Goal: Task Accomplishment & Management: Complete application form

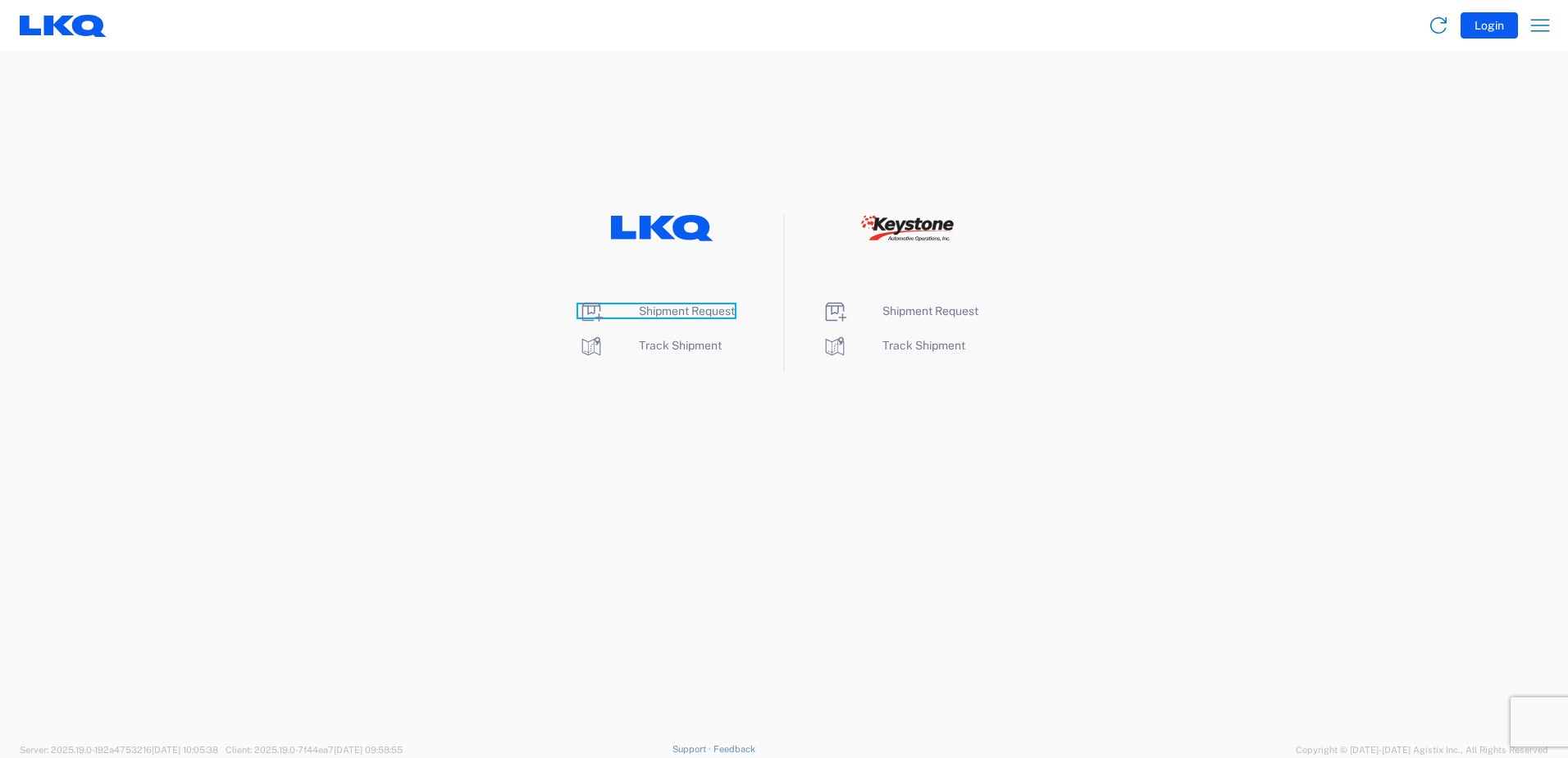
click at [673, 316] on span "Shipment Request" at bounding box center [687, 311] width 96 height 14
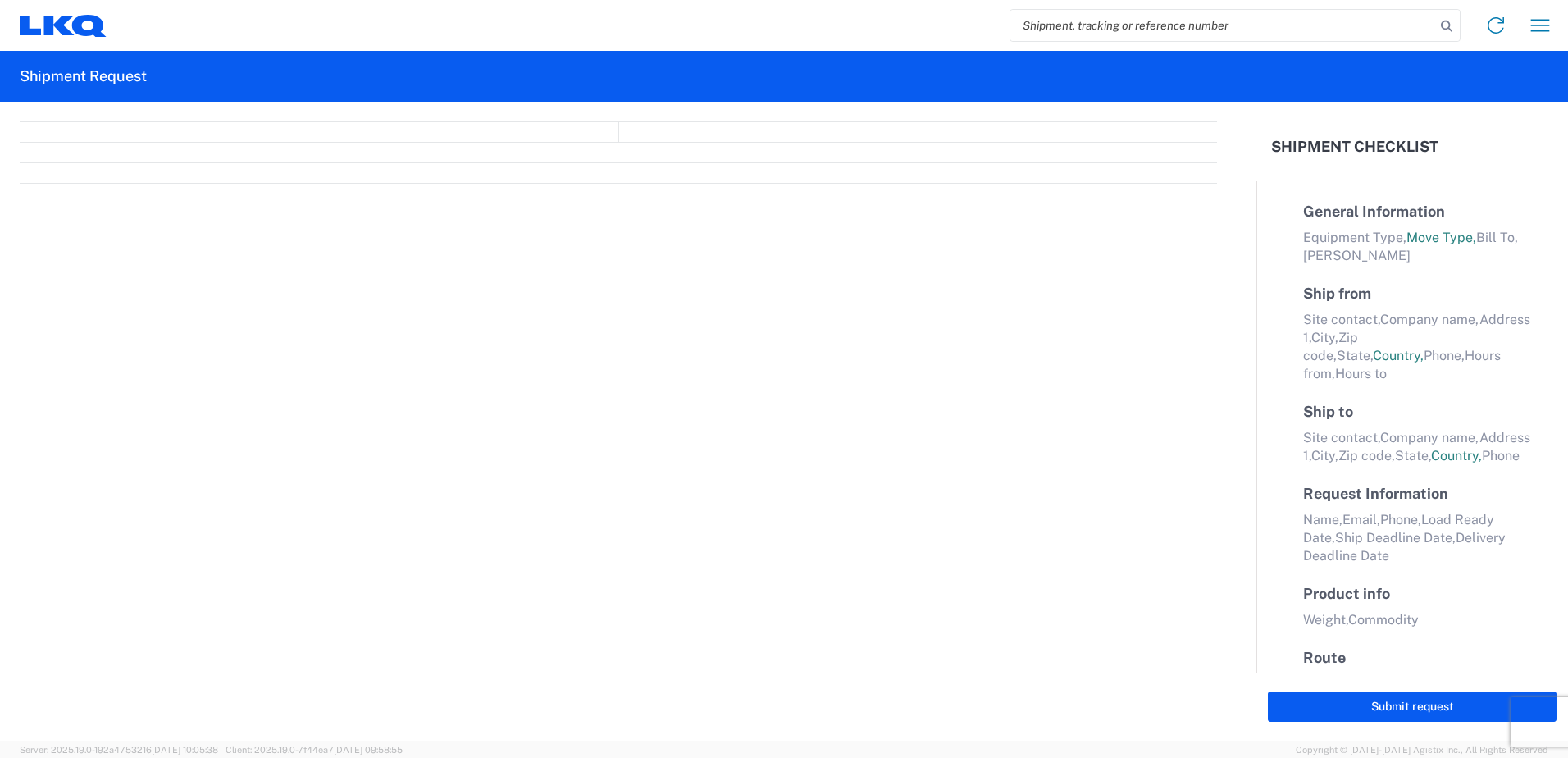
select select "FULL"
select select "LBS"
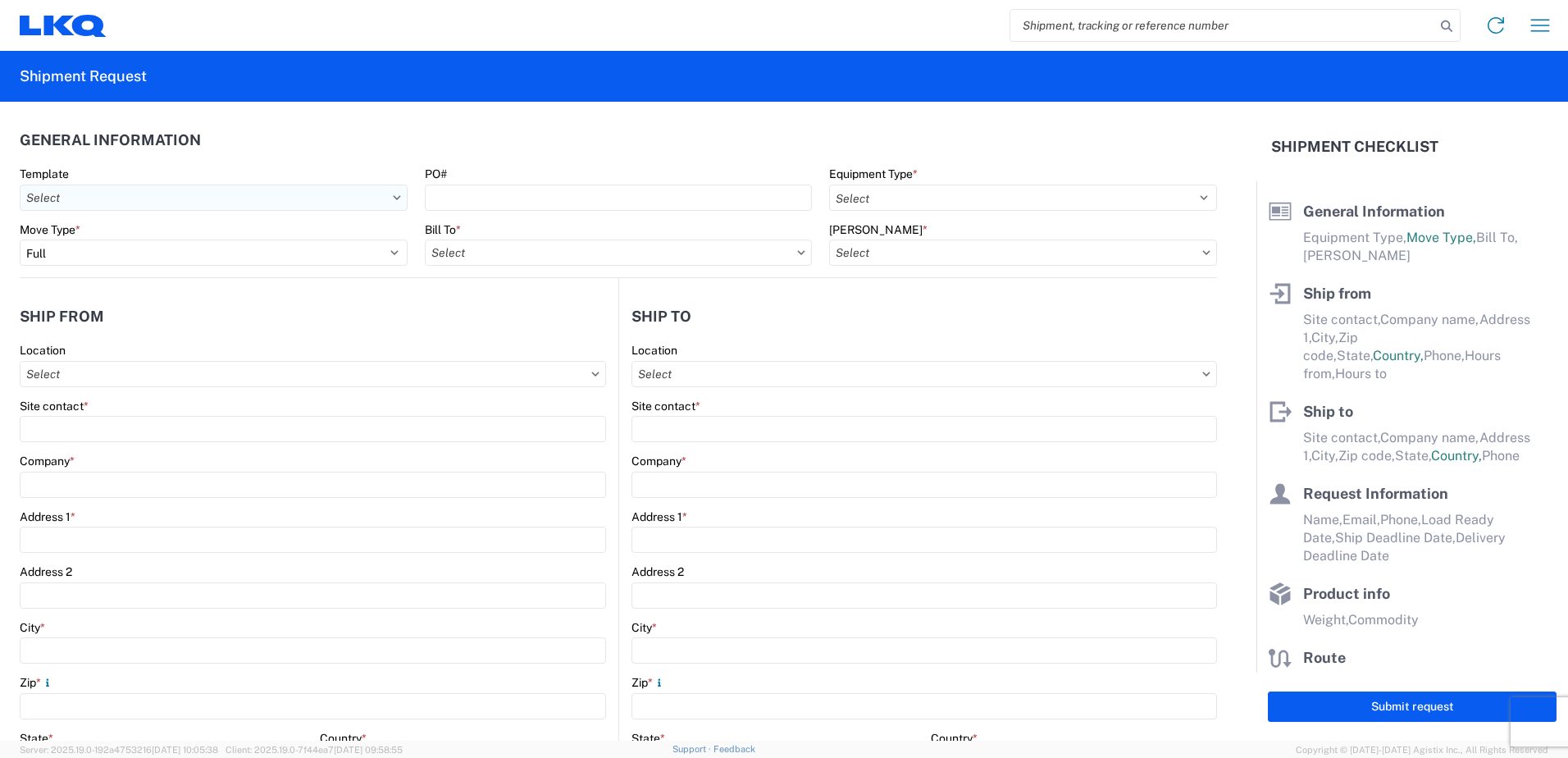
click at [311, 194] on input "text" at bounding box center [214, 198] width 388 height 26
click at [188, 233] on input at bounding box center [167, 237] width 268 height 26
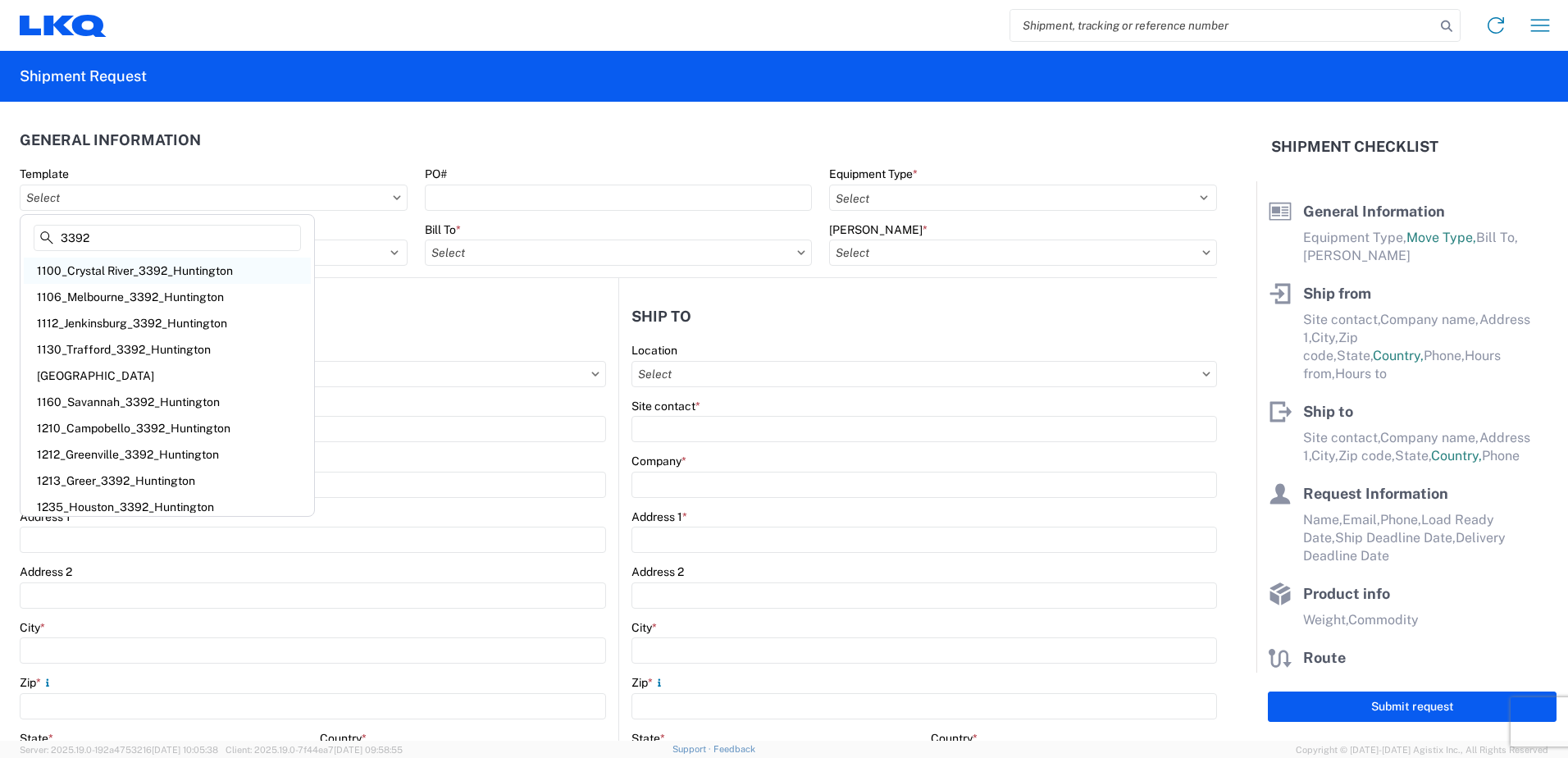
type input "3392"
click at [232, 273] on div "1100_Crystal River_3392_Huntington" at bounding box center [167, 270] width 287 height 26
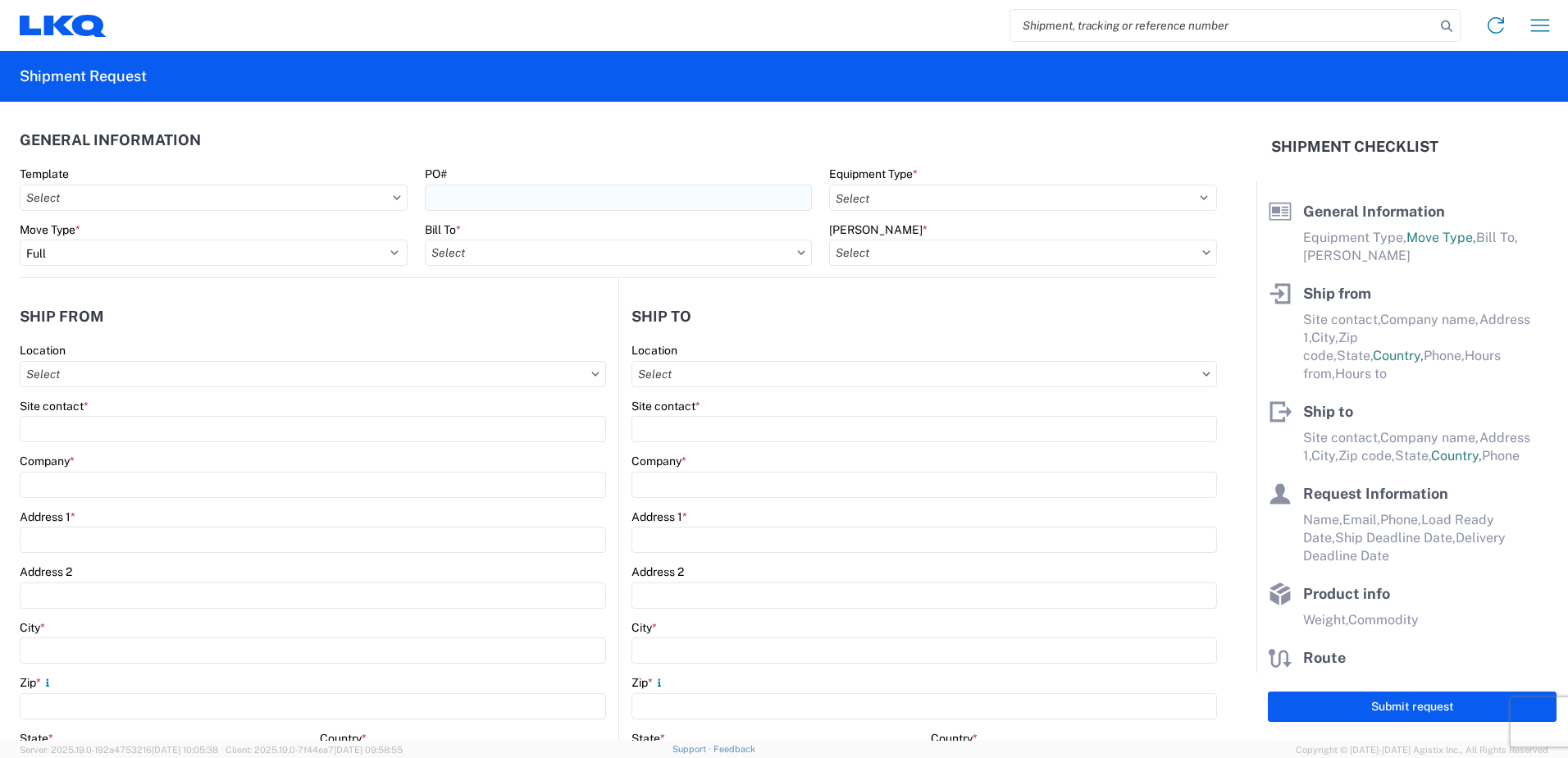
type input "1100_Crystal River_3392_Huntington"
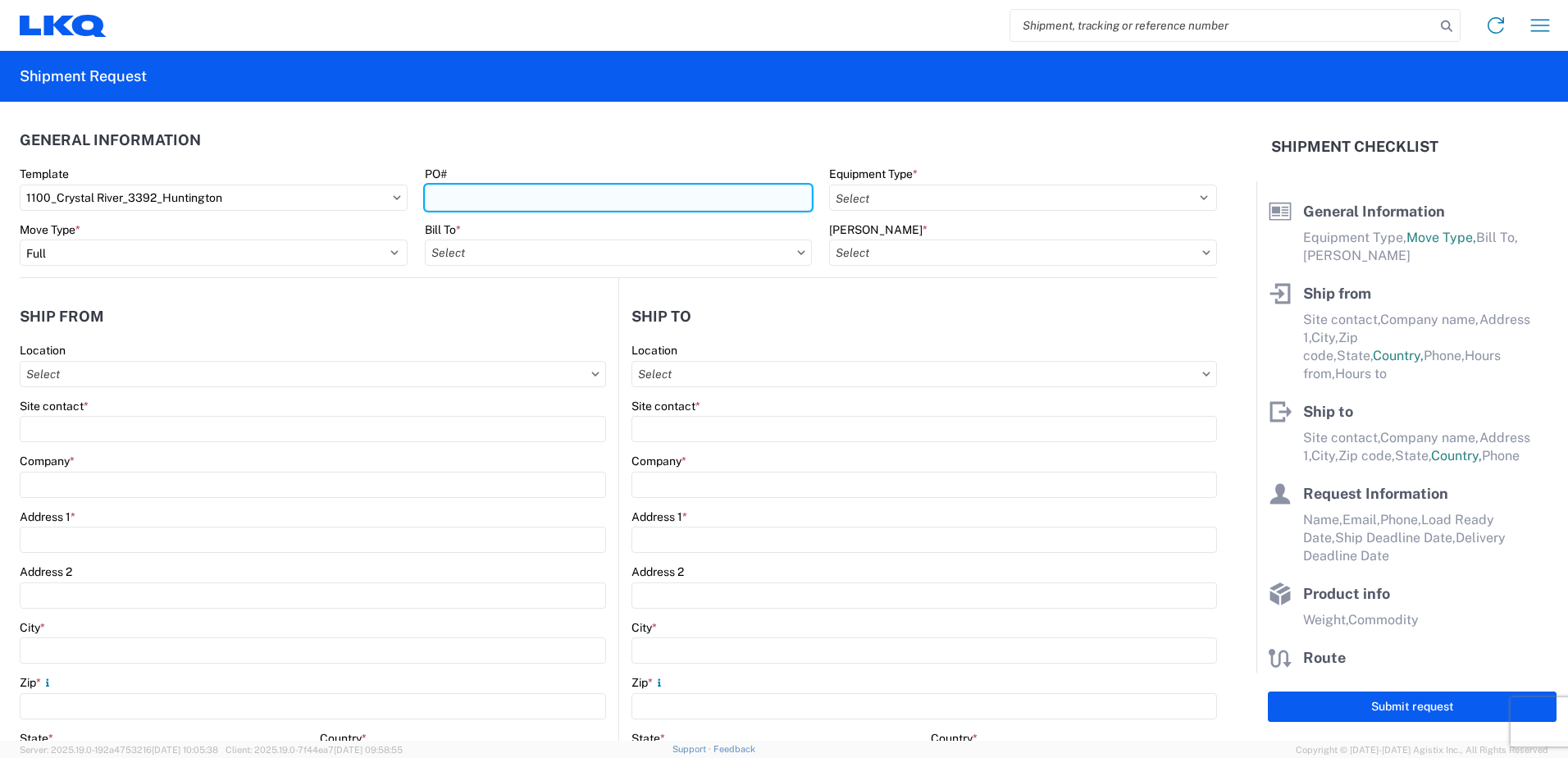
click at [500, 204] on input "PO#" at bounding box center [619, 198] width 388 height 26
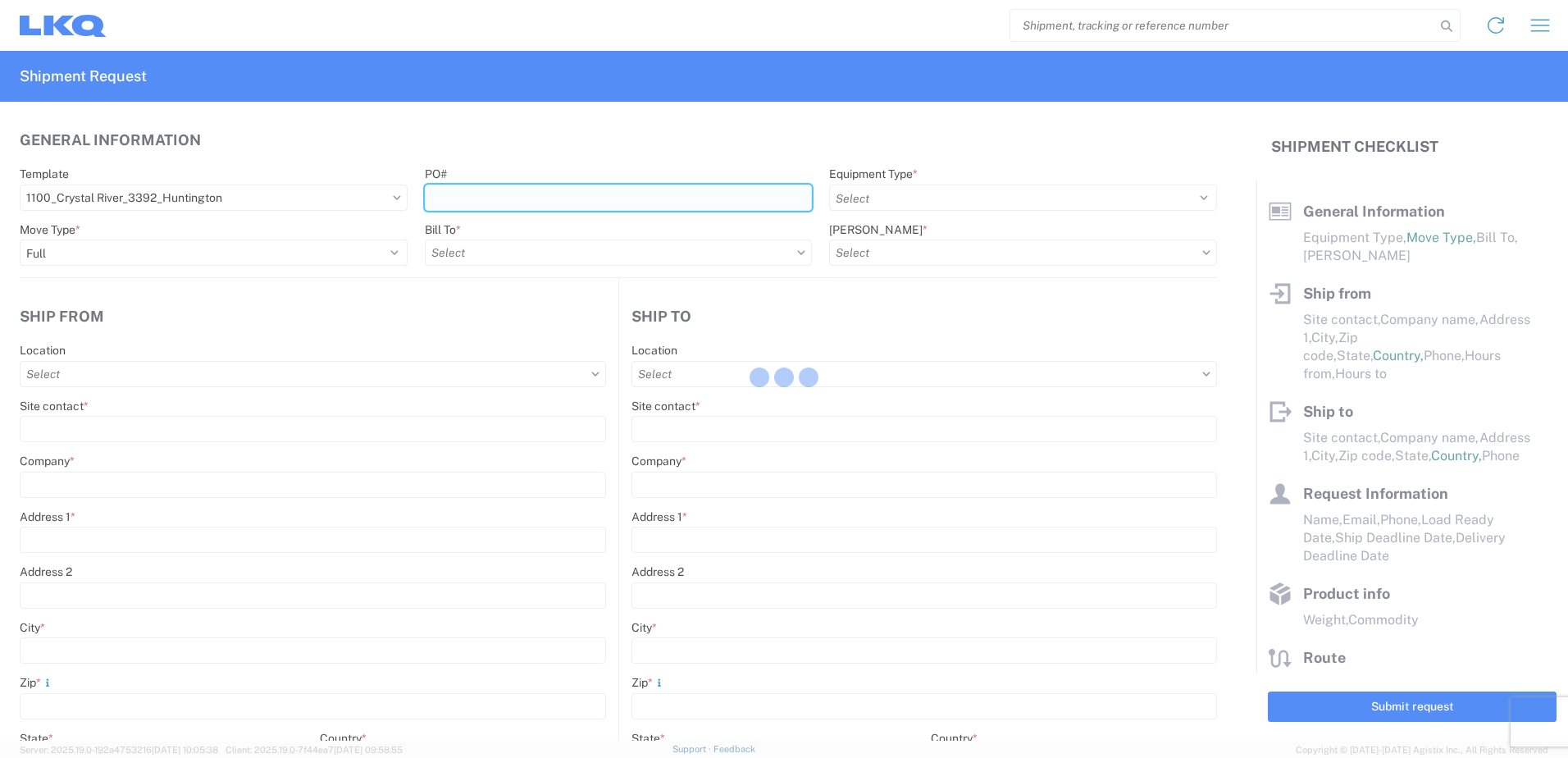
select select
type input "Shipping"
type input "LKQ Crystal River"
type input "[STREET_ADDRESS][PERSON_NAME]"
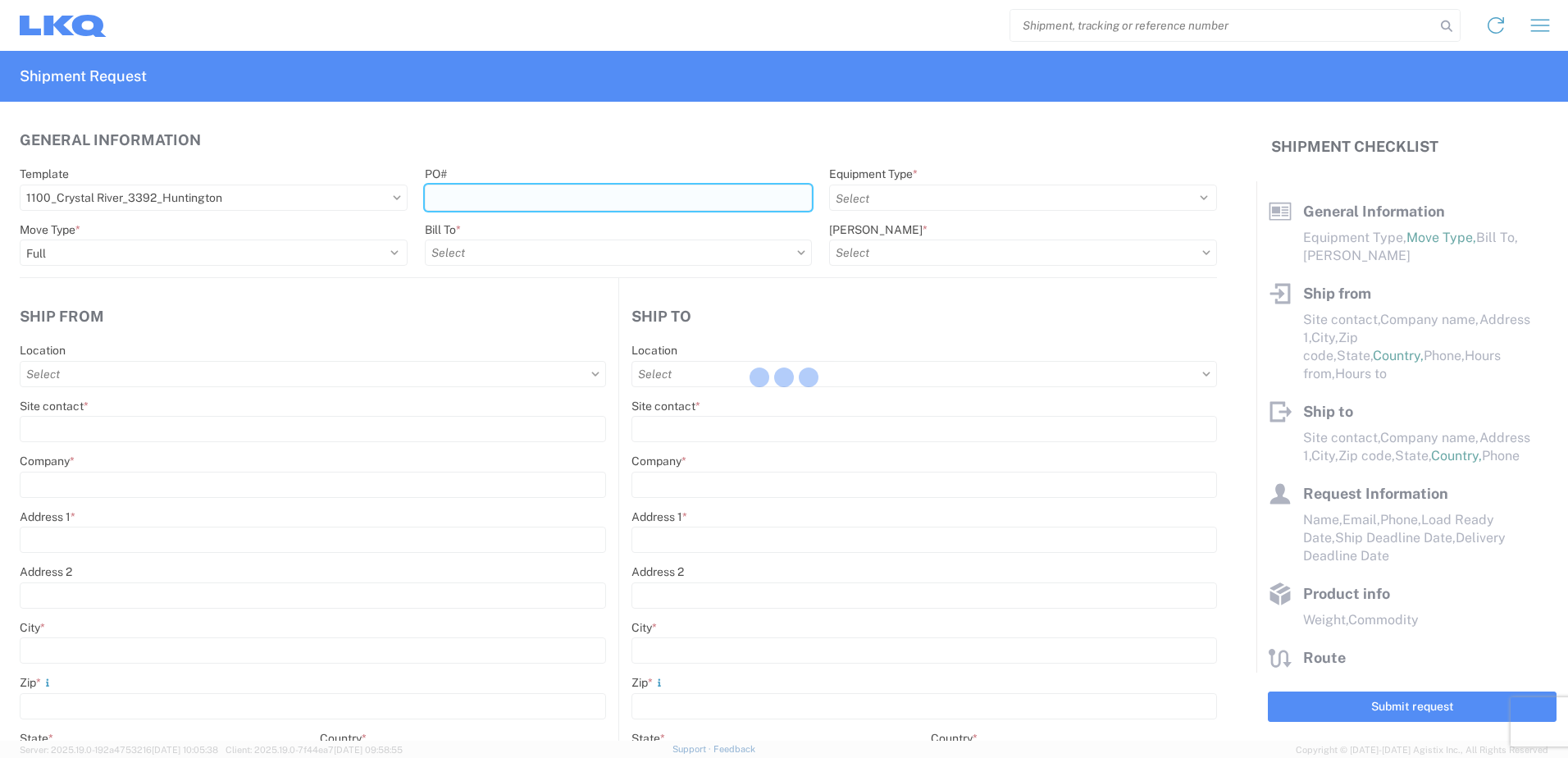
type input "Crystal River"
type input "34429"
type input "Receiving"
type input "Transmetco"
type input "[STREET_ADDRESS]"
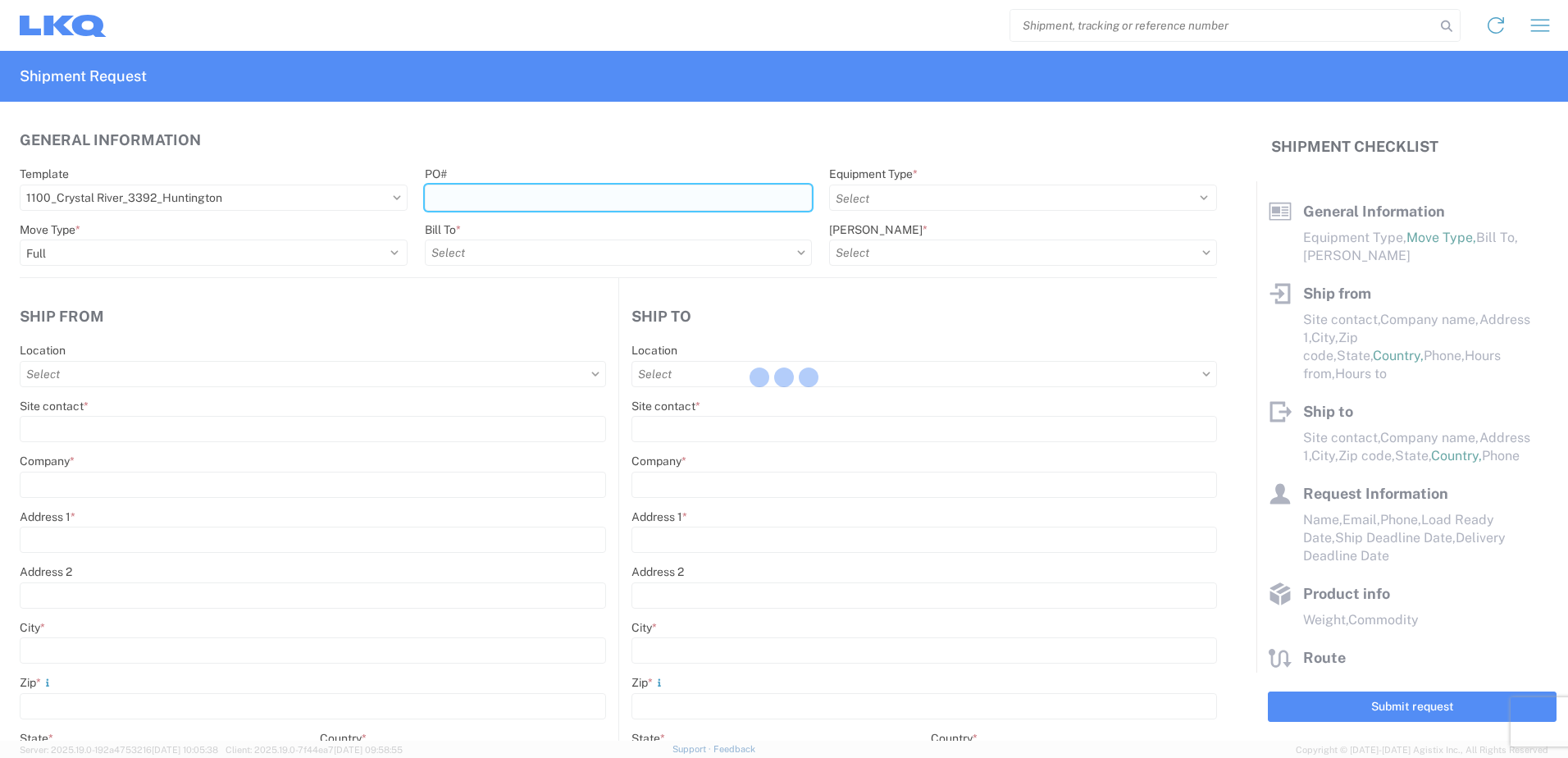
type input "Huntington"
type input "46750"
type input "[DATE]"
type textarea "Transmetco operates production 24/7 but only ships or receives on day shift"
type input "42000"
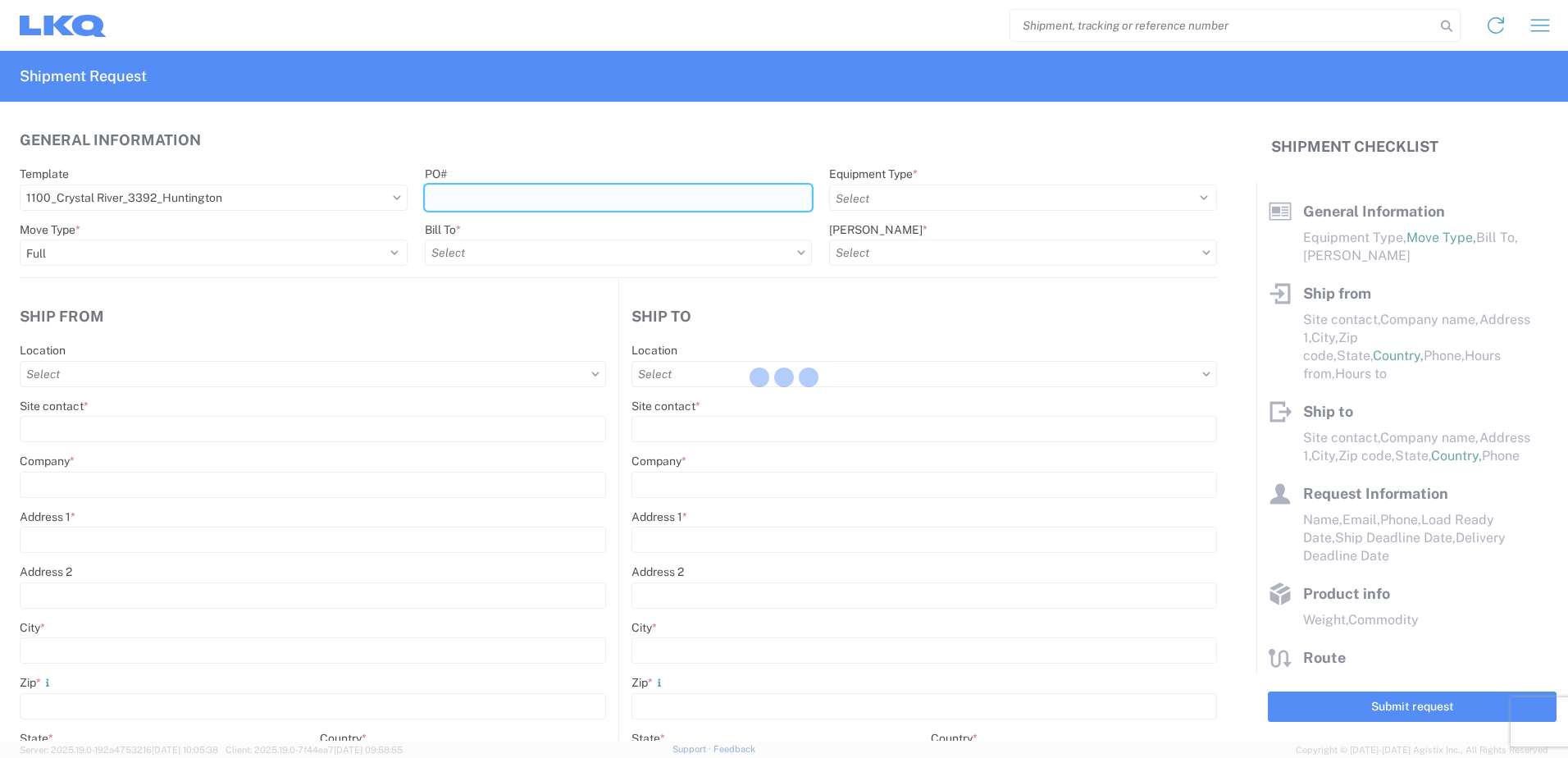
type input "Wheels"
type input "1"
type input "12"
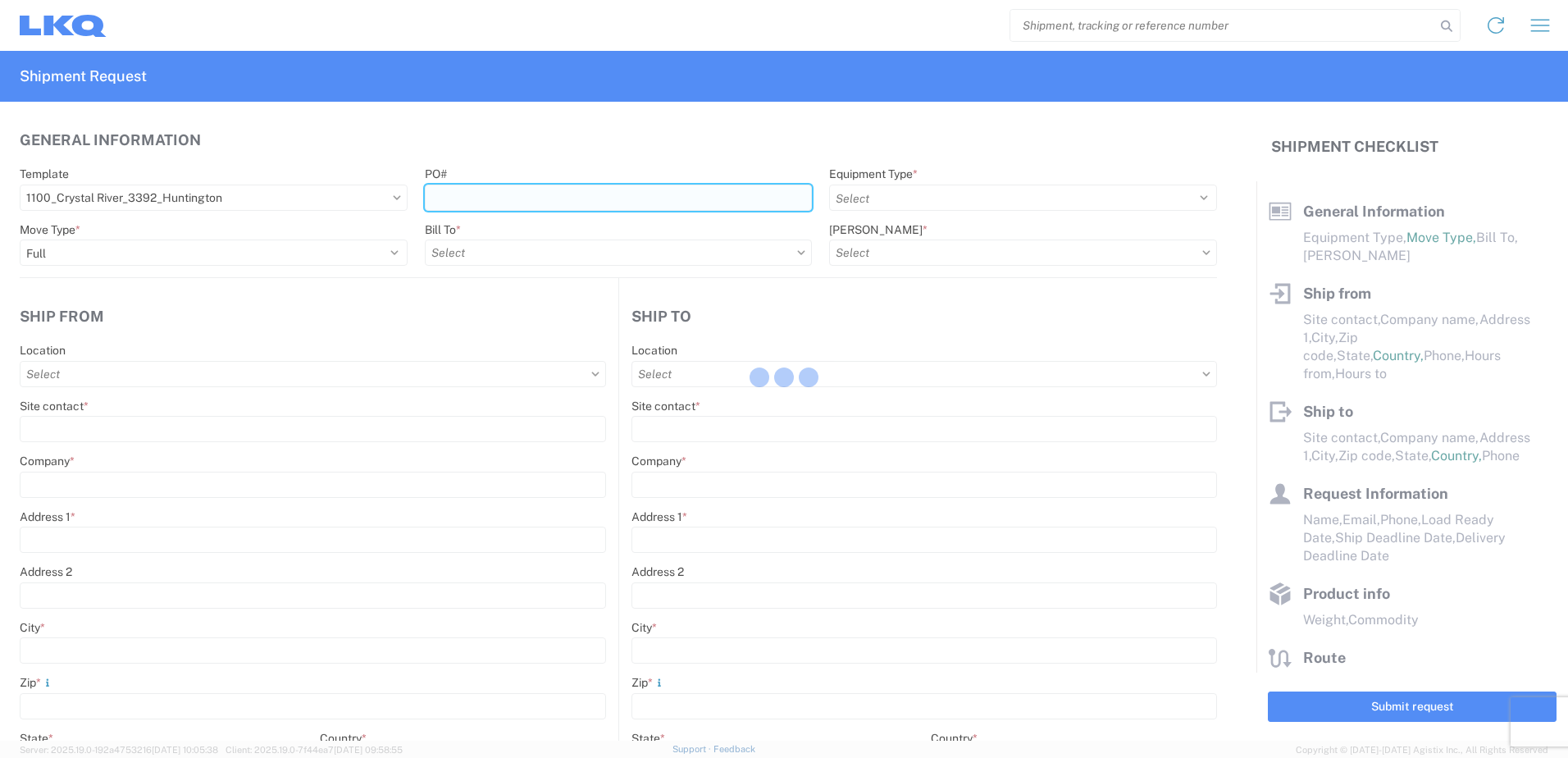
select select "IN"
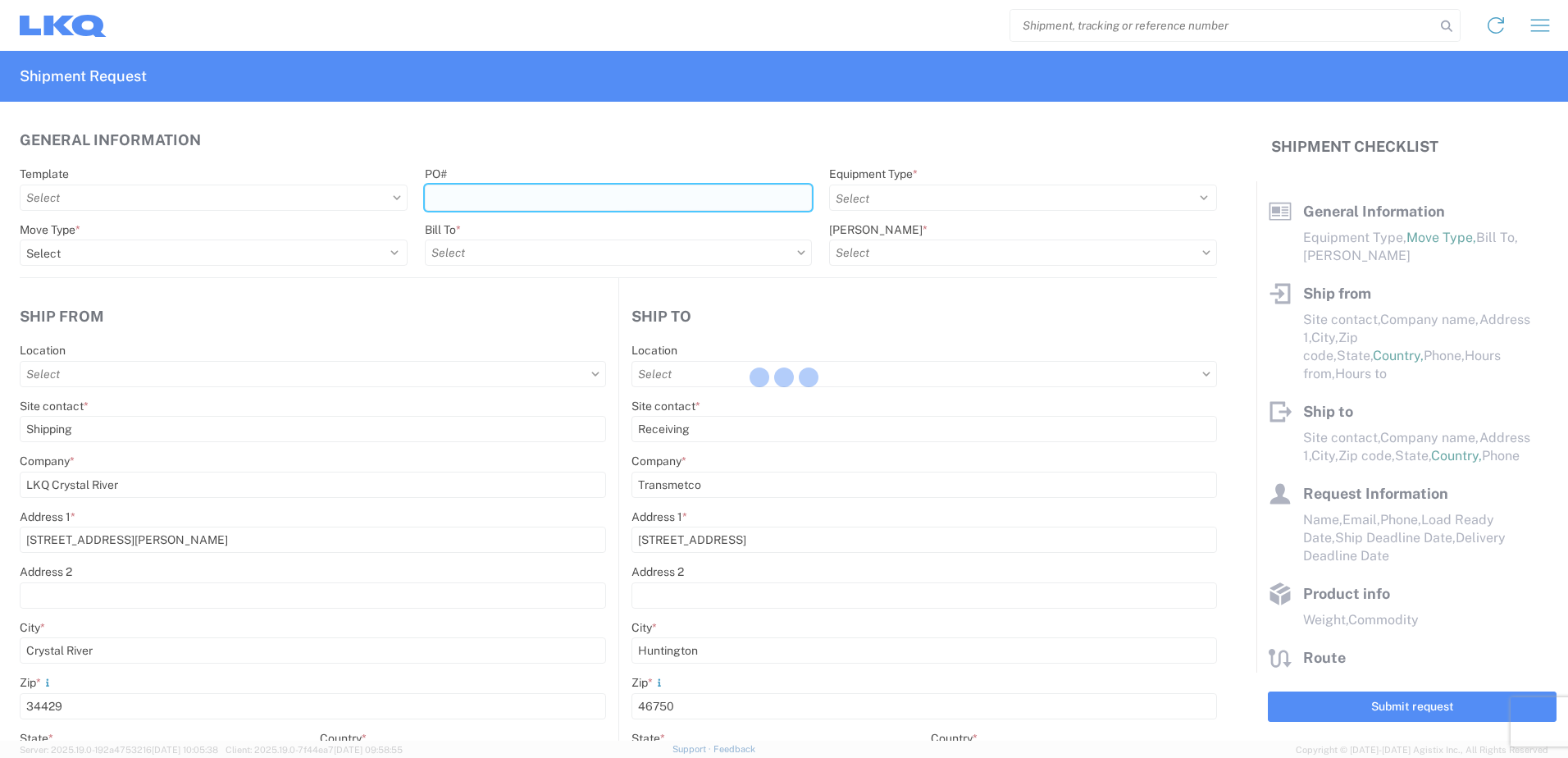
select select "US"
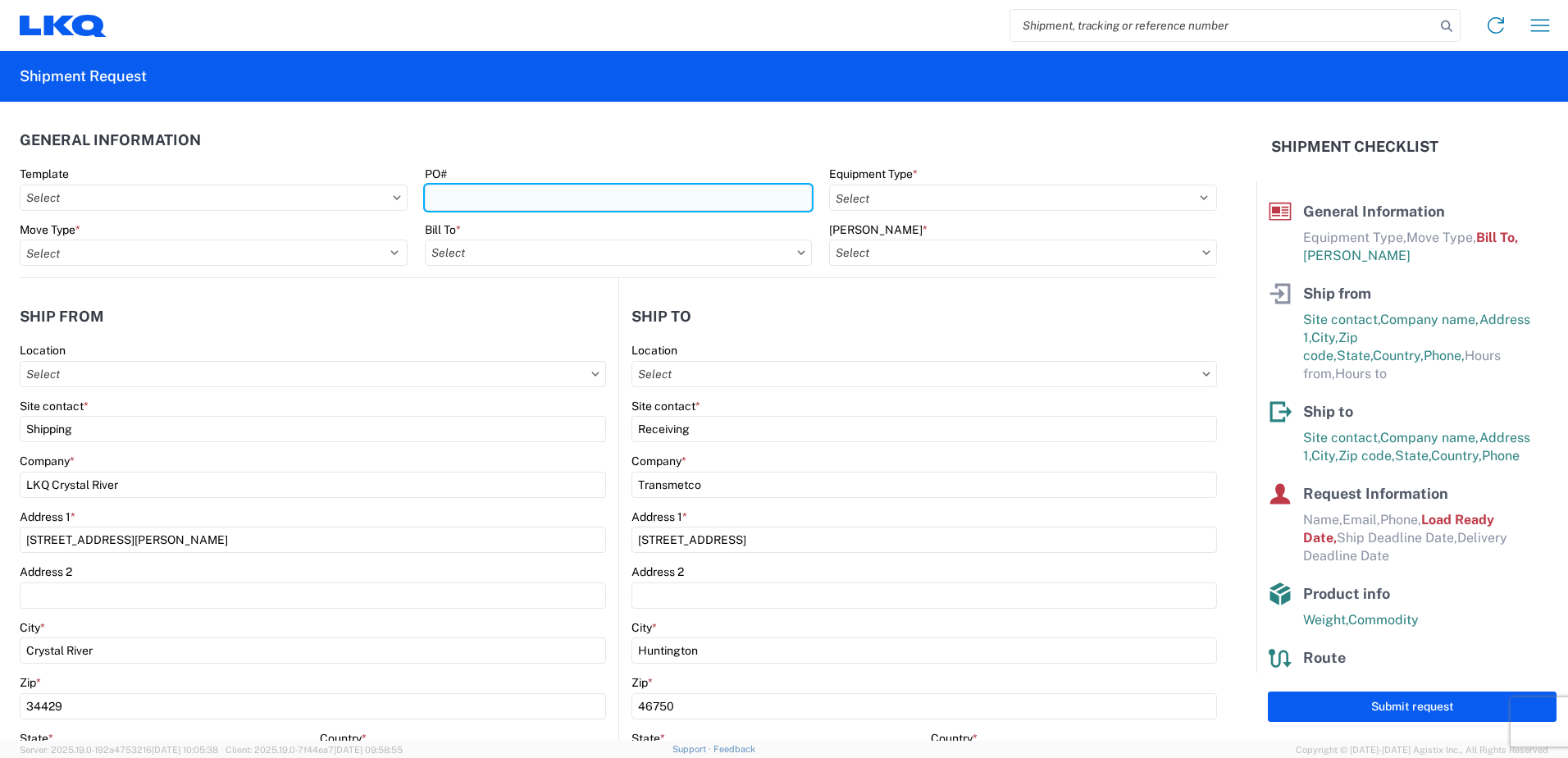
type input "3392 - Transmetco"
type input "1100 - LKQ Crystal River"
type input "3392-3015-50180-0000 - 3392 Freight In - Wheel Cores"
type input "T31516"
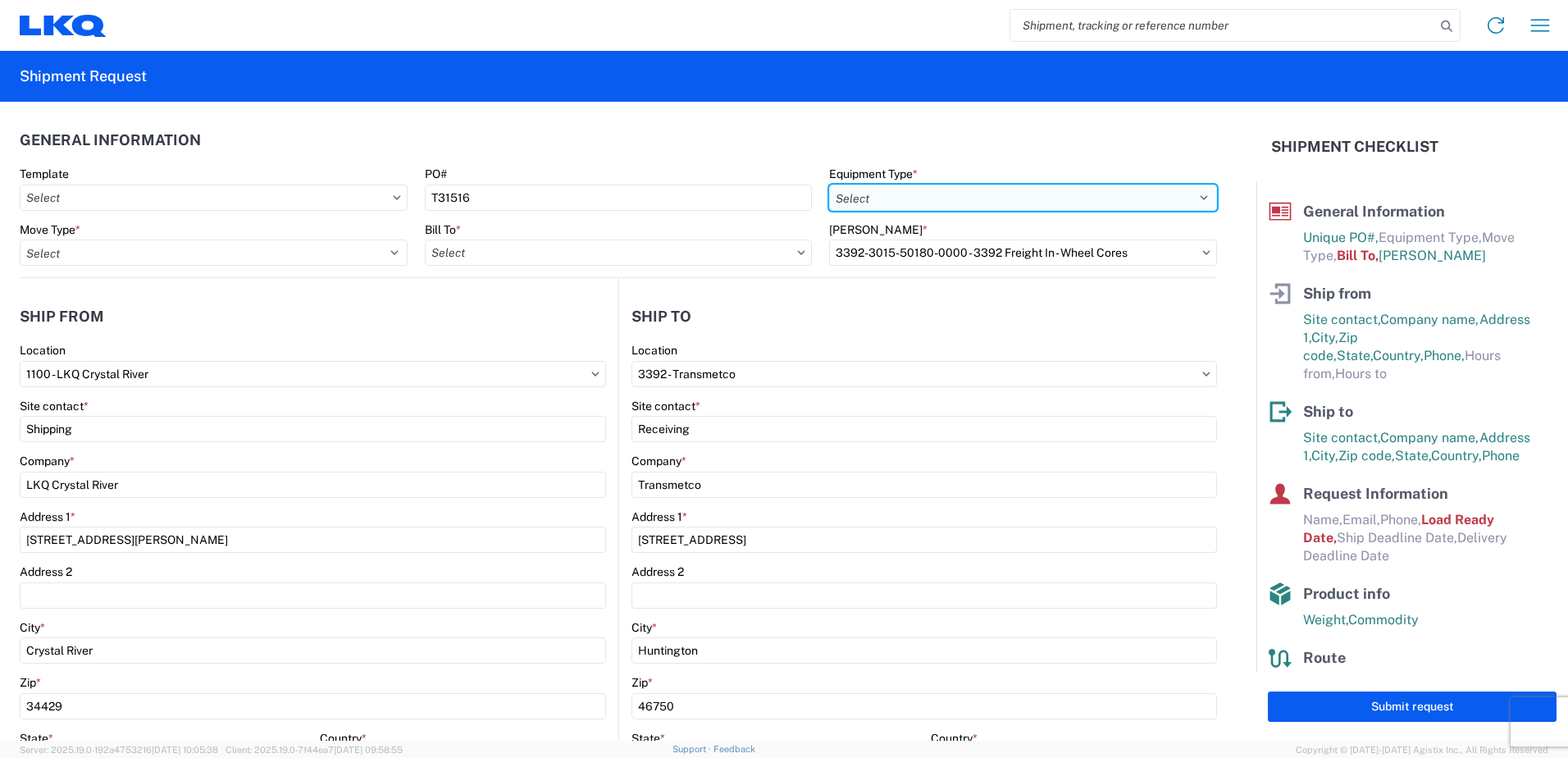
click at [911, 193] on select "Select 53’ Dry Van Flatbed Dropdeck (van) Lowboy (flatbed) Rail" at bounding box center [1023, 198] width 388 height 26
select select "STDV"
click at [829, 185] on select "Select 53’ Dry Van Flatbed Dropdeck (van) Lowboy (flatbed) Rail" at bounding box center [1023, 198] width 388 height 26
click at [265, 231] on div "Move Type *" at bounding box center [214, 229] width 388 height 14
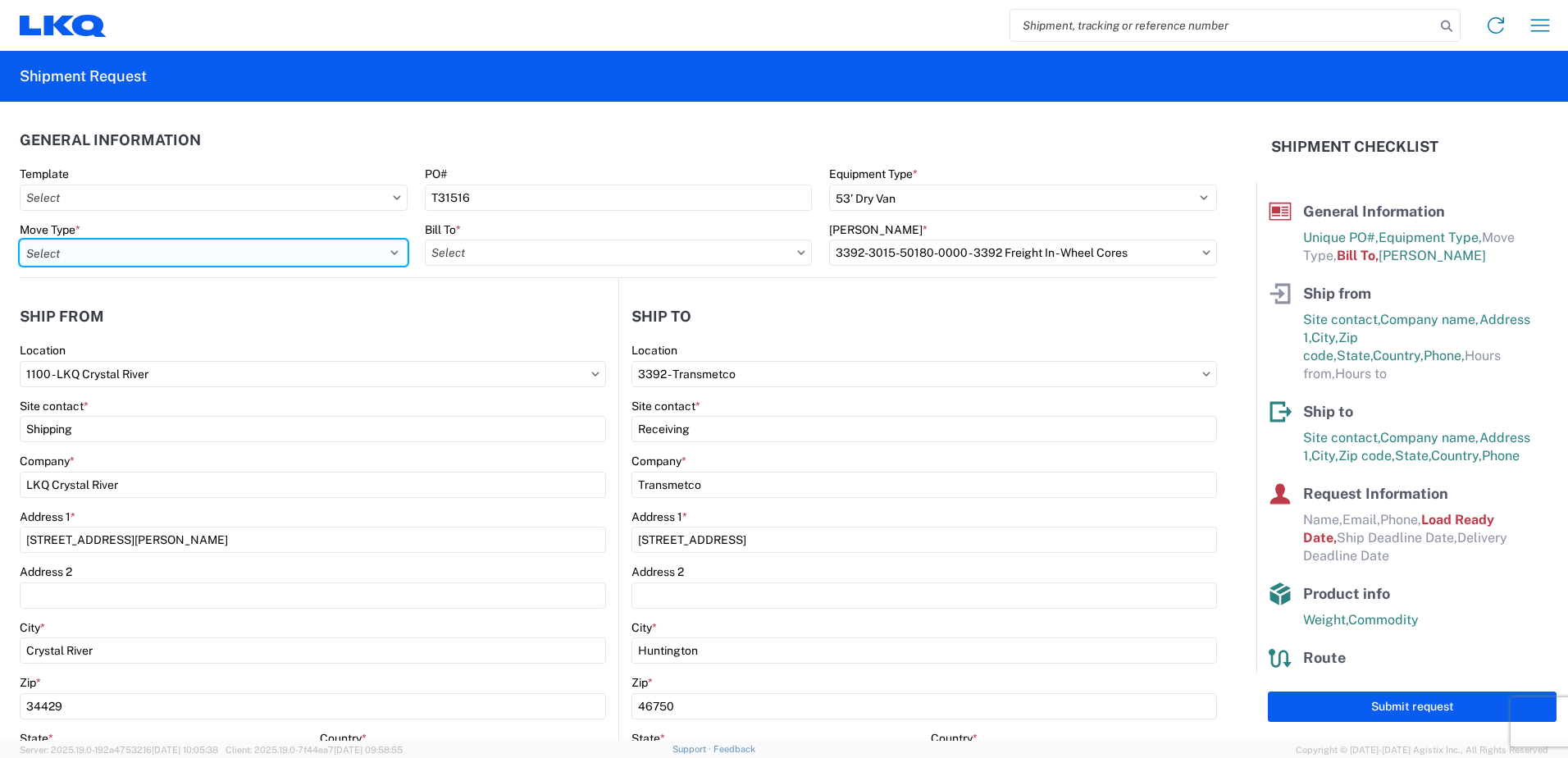
click at [265, 246] on select "Select Full Partial TL" at bounding box center [214, 252] width 388 height 26
select select "FULL"
click at [19, 240] on select "Select Full Partial TL" at bounding box center [214, 252] width 388 height 26
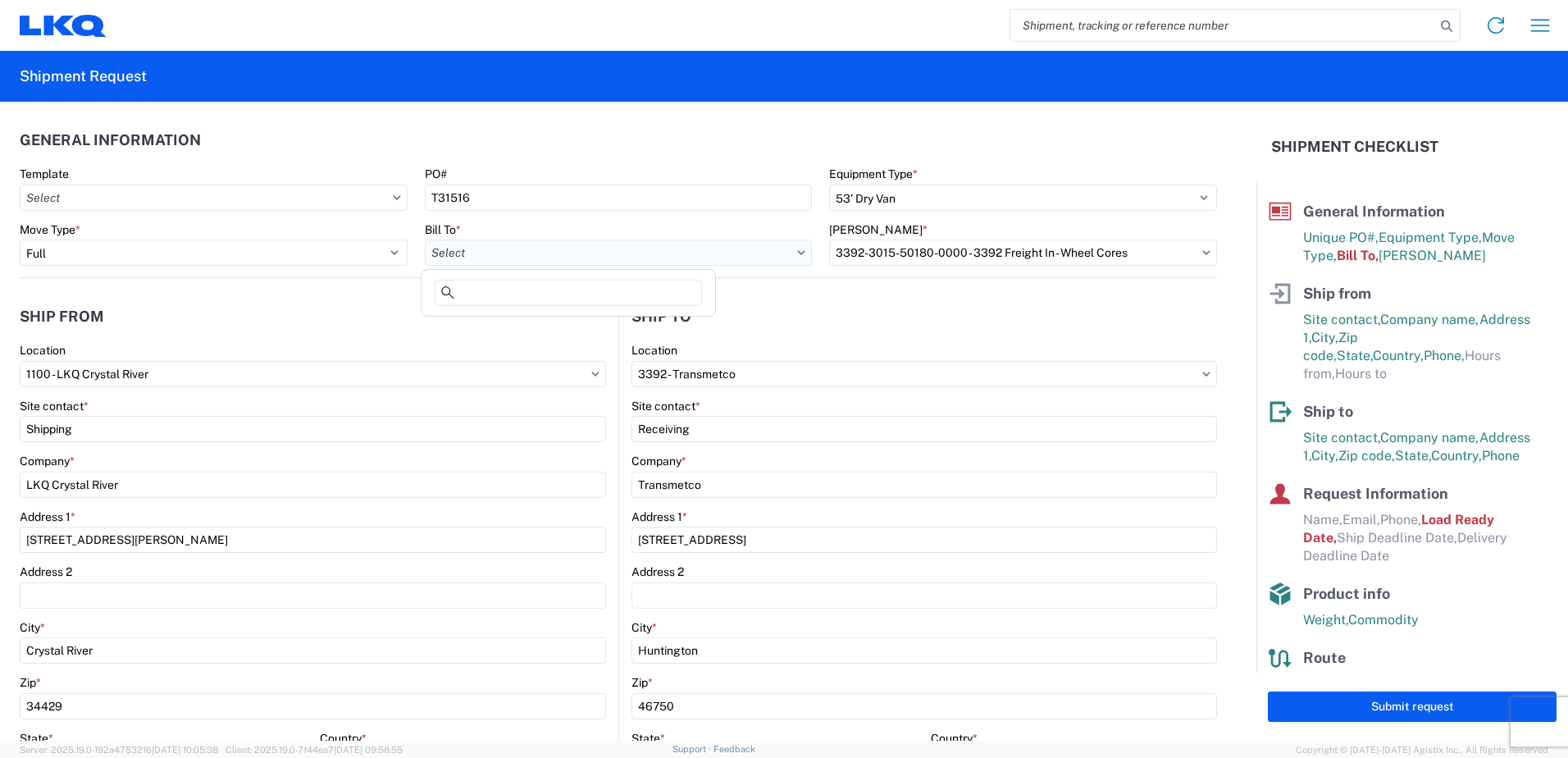
click at [545, 253] on input "text" at bounding box center [619, 252] width 388 height 26
type input "3392"
click at [566, 327] on div "3392 - Transmetco" at bounding box center [568, 325] width 287 height 26
type input "3392 - Transmetco"
click at [911, 263] on input "text" at bounding box center [1023, 252] width 388 height 26
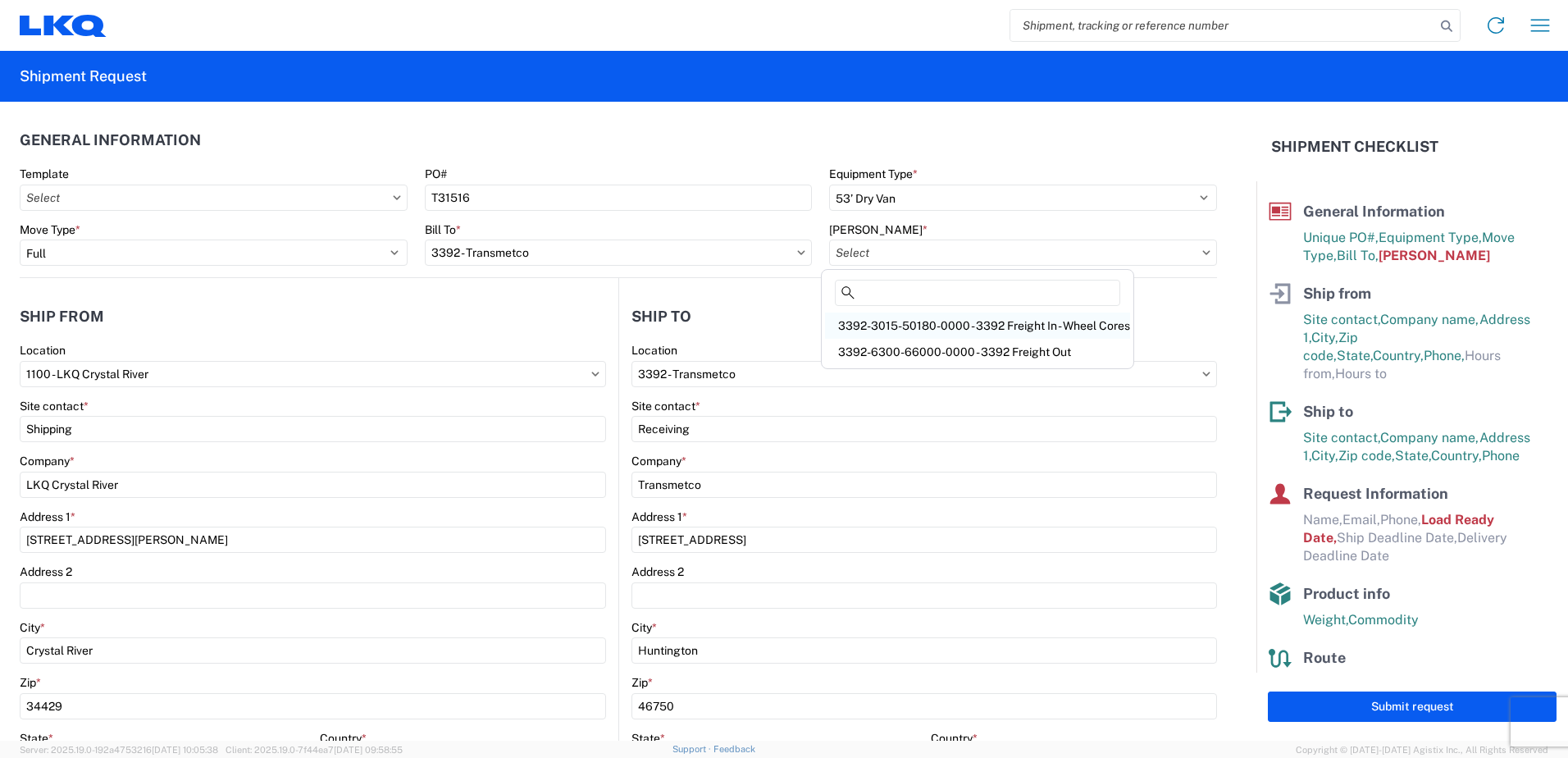
click at [911, 318] on div "3392-3015-50180-0000 - 3392 Freight In - Wheel Cores" at bounding box center [976, 325] width 305 height 26
type input "3392-3015-50180-0000 - 3392 Freight In - Wheel Cores"
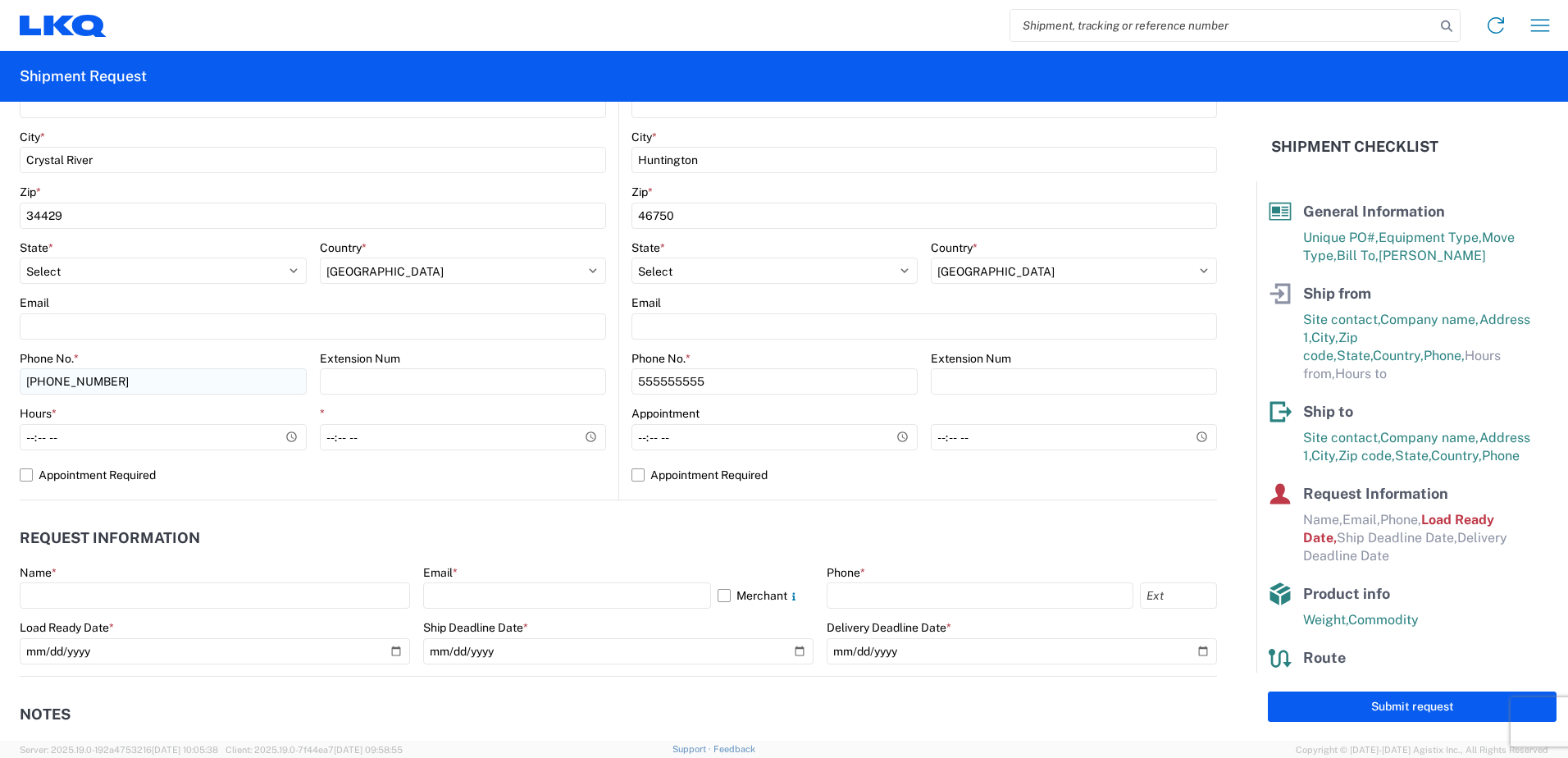
scroll to position [492, 0]
click at [102, 433] on input "Hours *" at bounding box center [163, 435] width 287 height 26
type input "10:00"
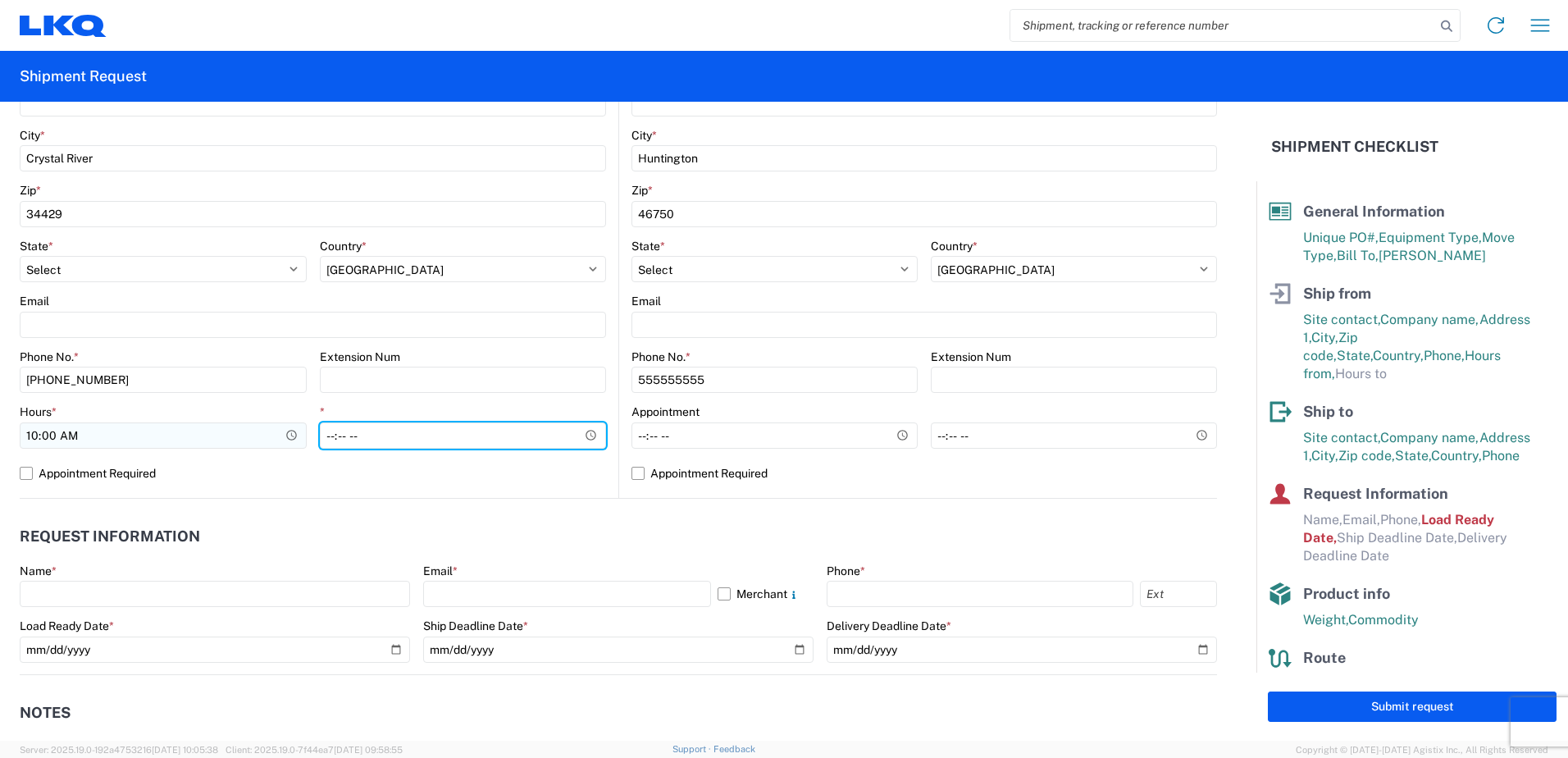
type input "15:00"
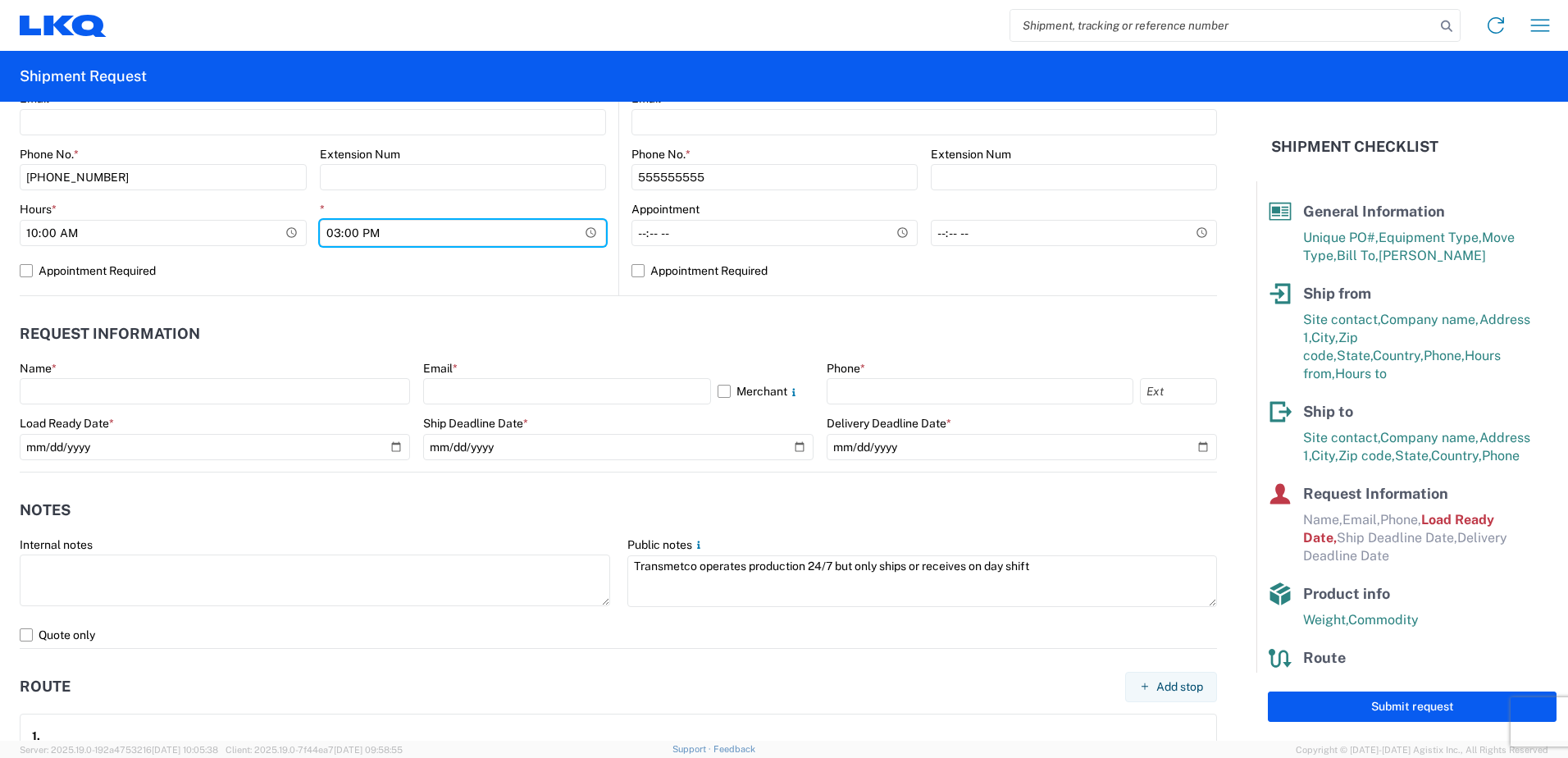
scroll to position [738, 0]
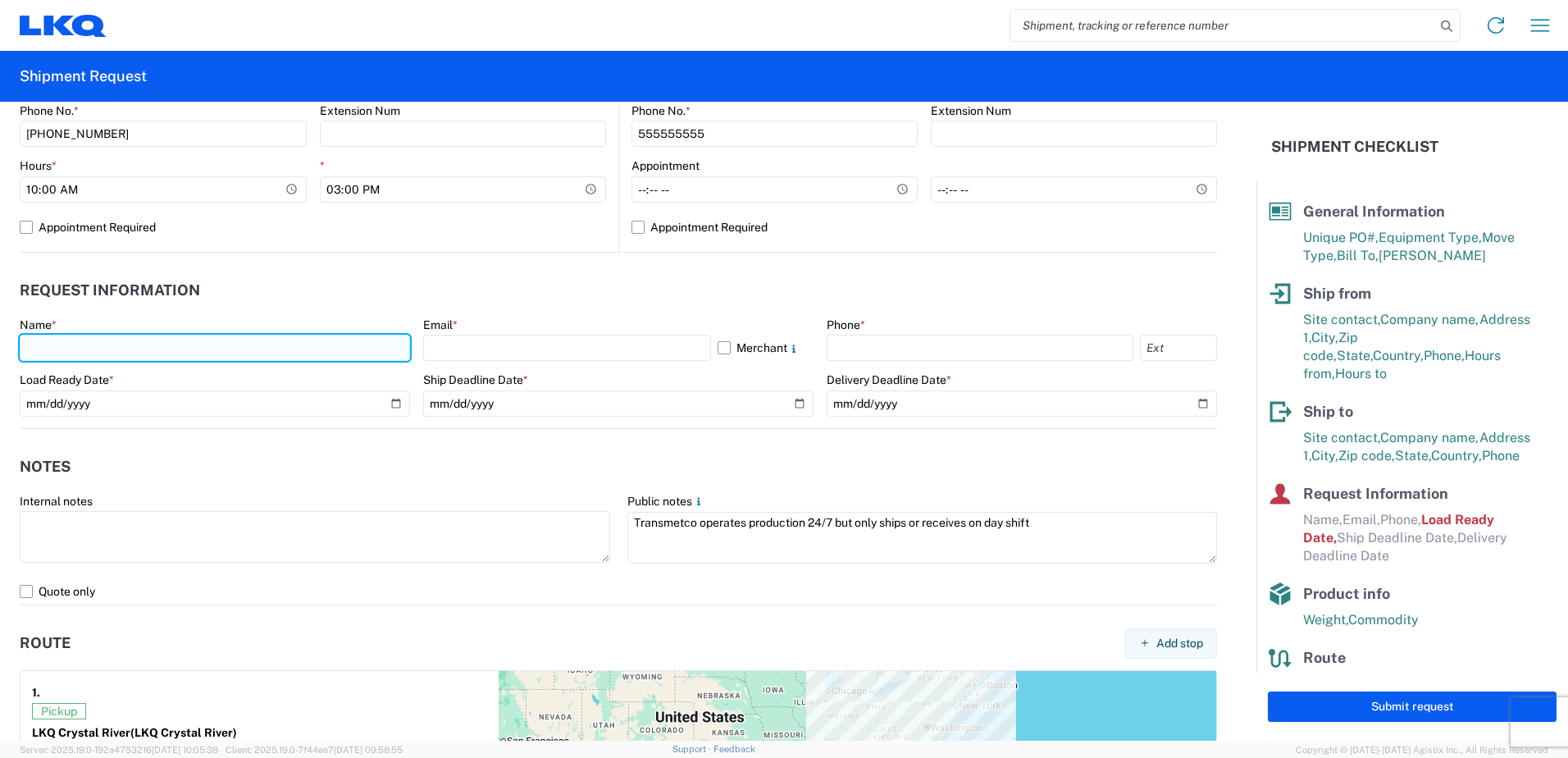
drag, startPoint x: 97, startPoint y: 340, endPoint x: 102, endPoint y: 348, distance: 9.4
click at [97, 340] on input "text" at bounding box center [214, 347] width 391 height 26
type input "[PERSON_NAME]"
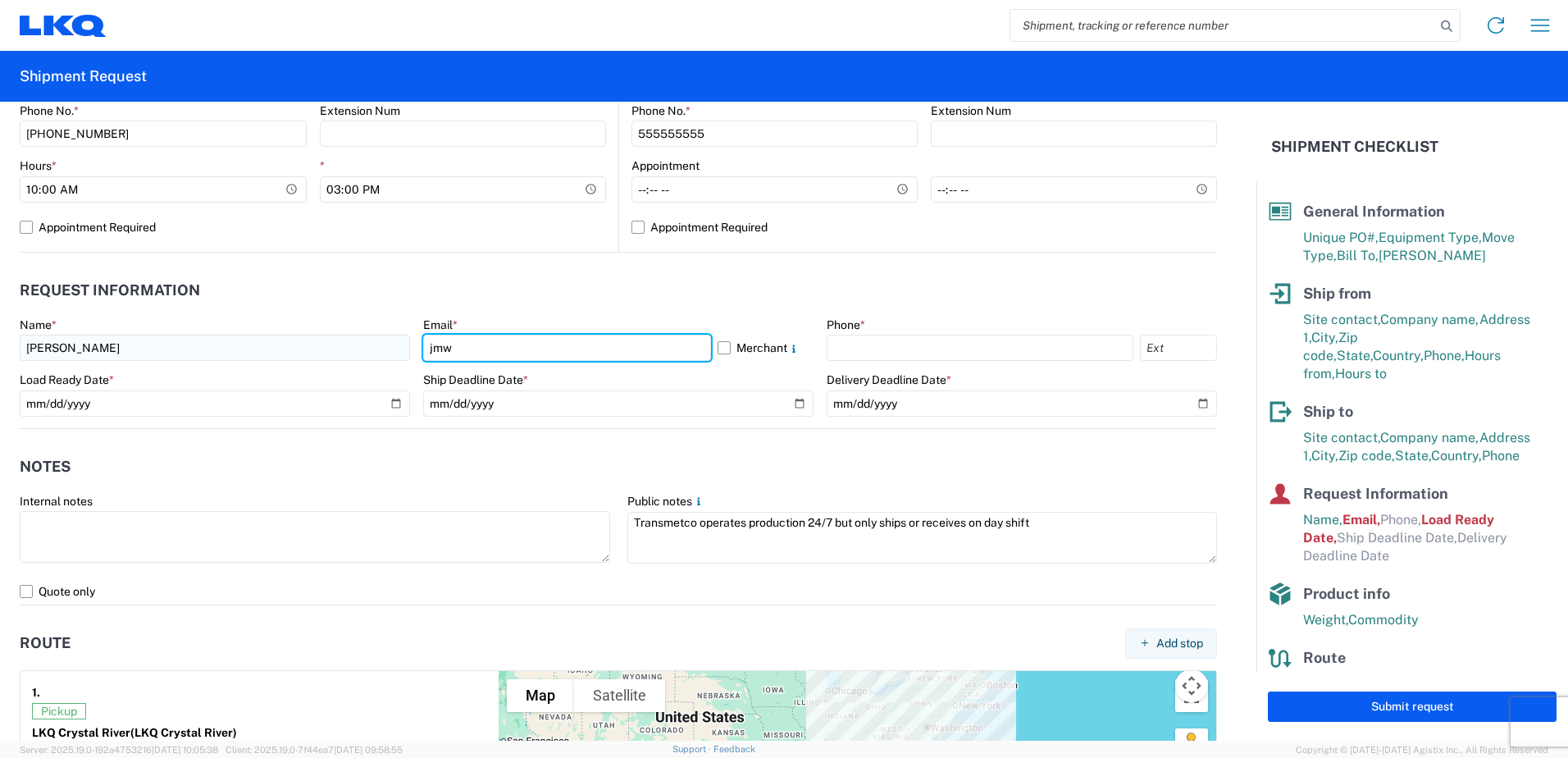
type input "[EMAIL_ADDRESS][DOMAIN_NAME]"
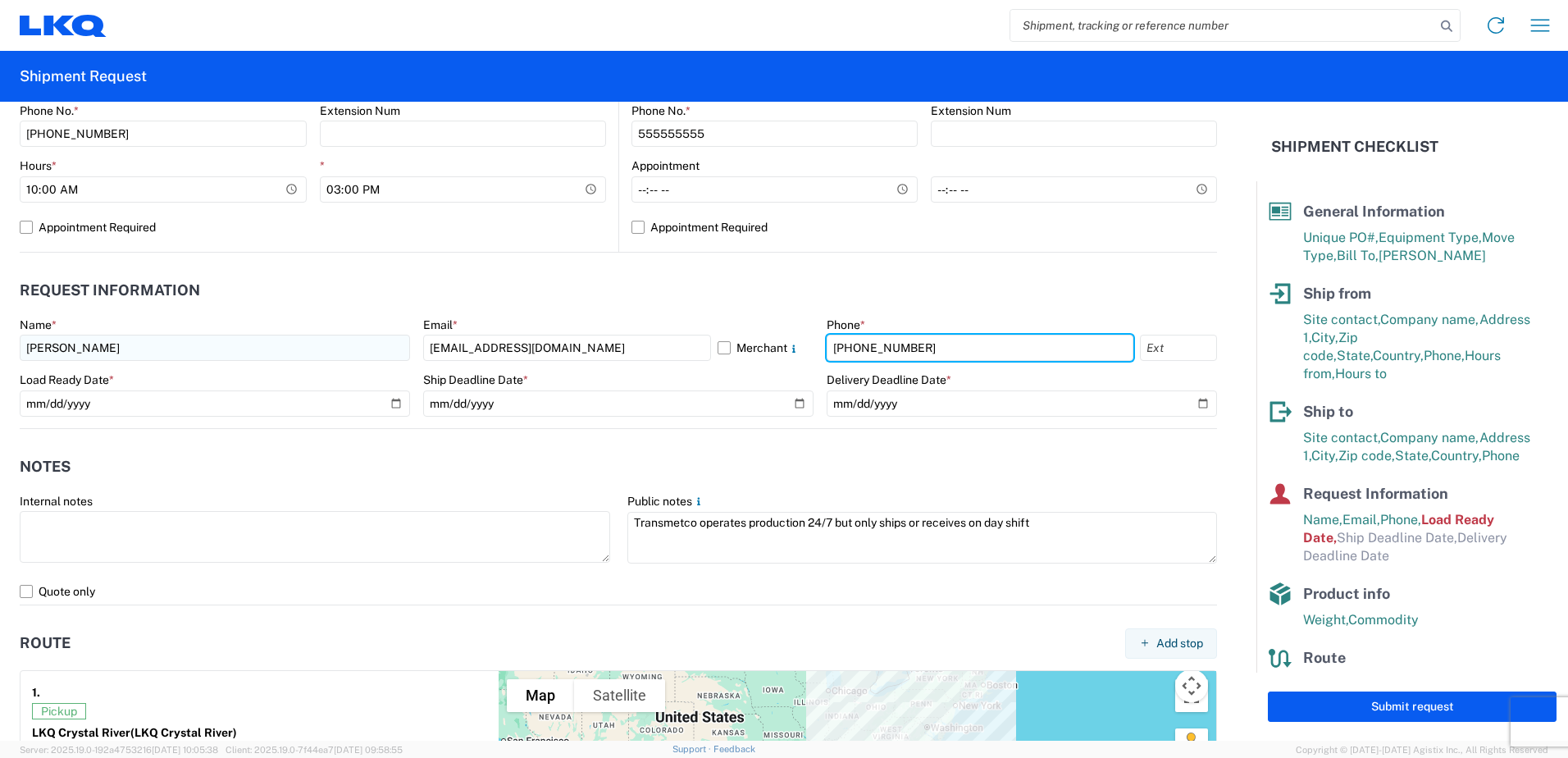
type input "[PHONE_NUMBER]"
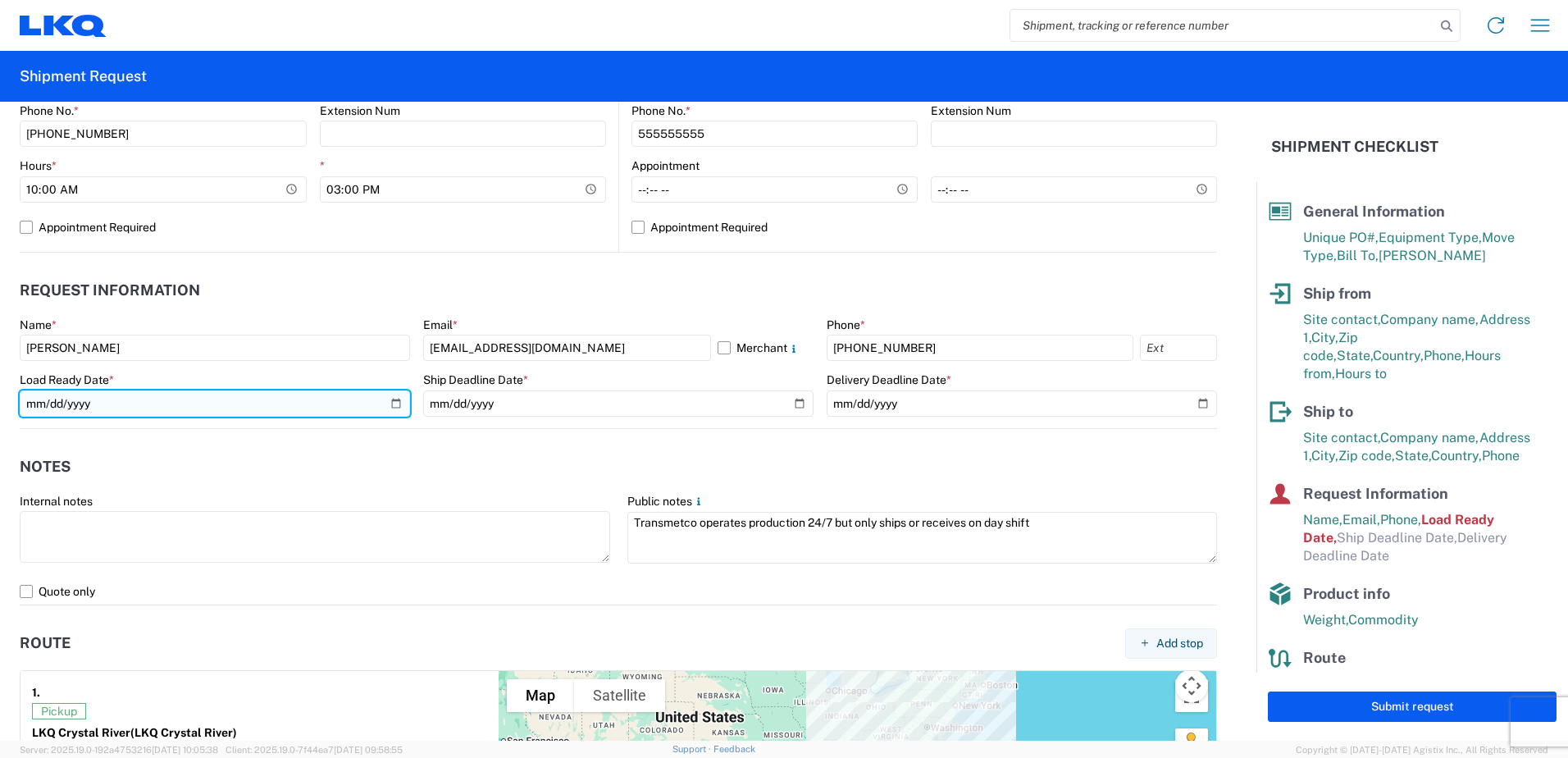
click at [394, 404] on input "[DATE]" at bounding box center [214, 403] width 391 height 26
type input "[DATE]"
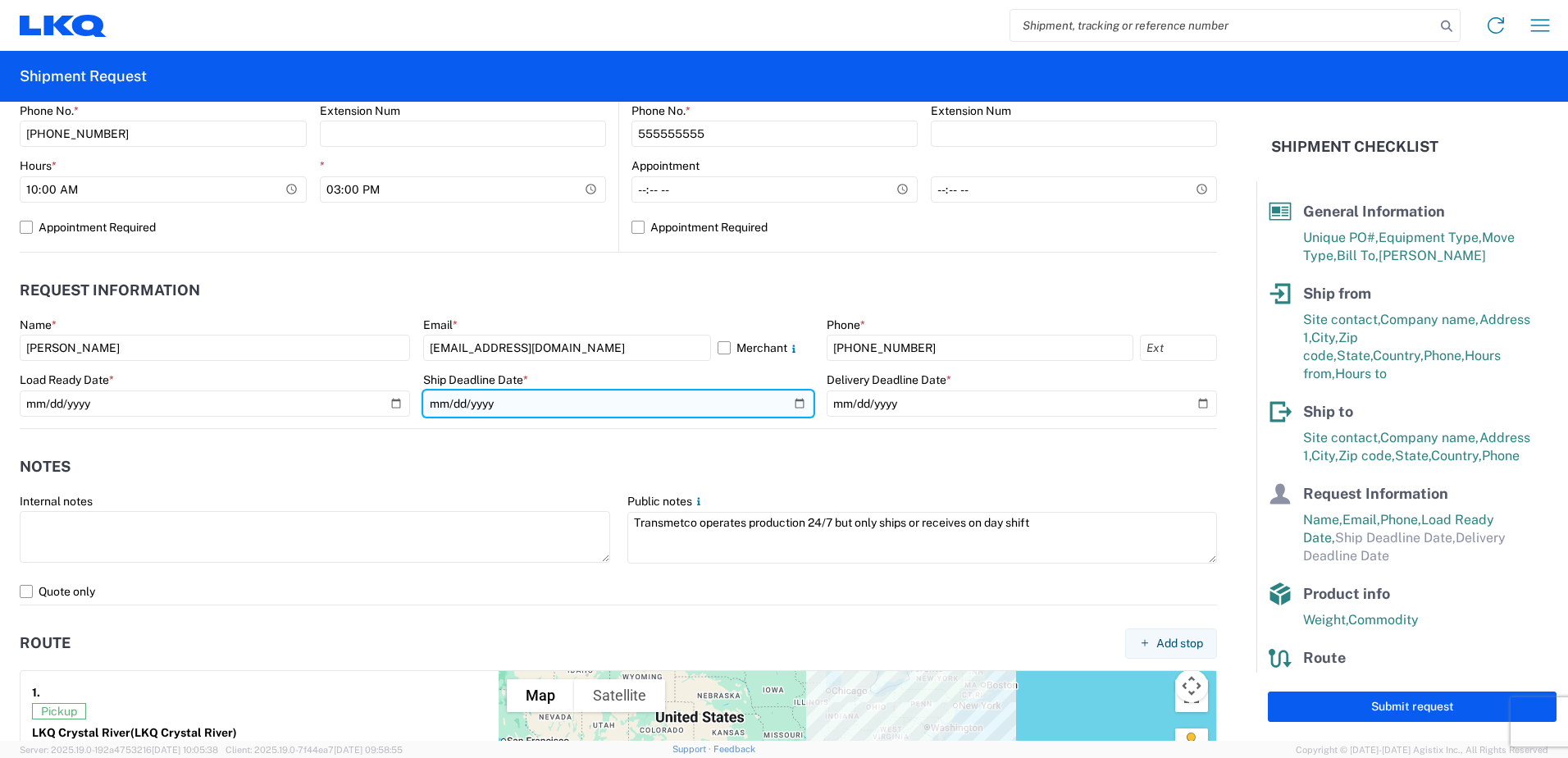
click at [793, 409] on input "date" at bounding box center [618, 403] width 391 height 26
type input "[DATE]"
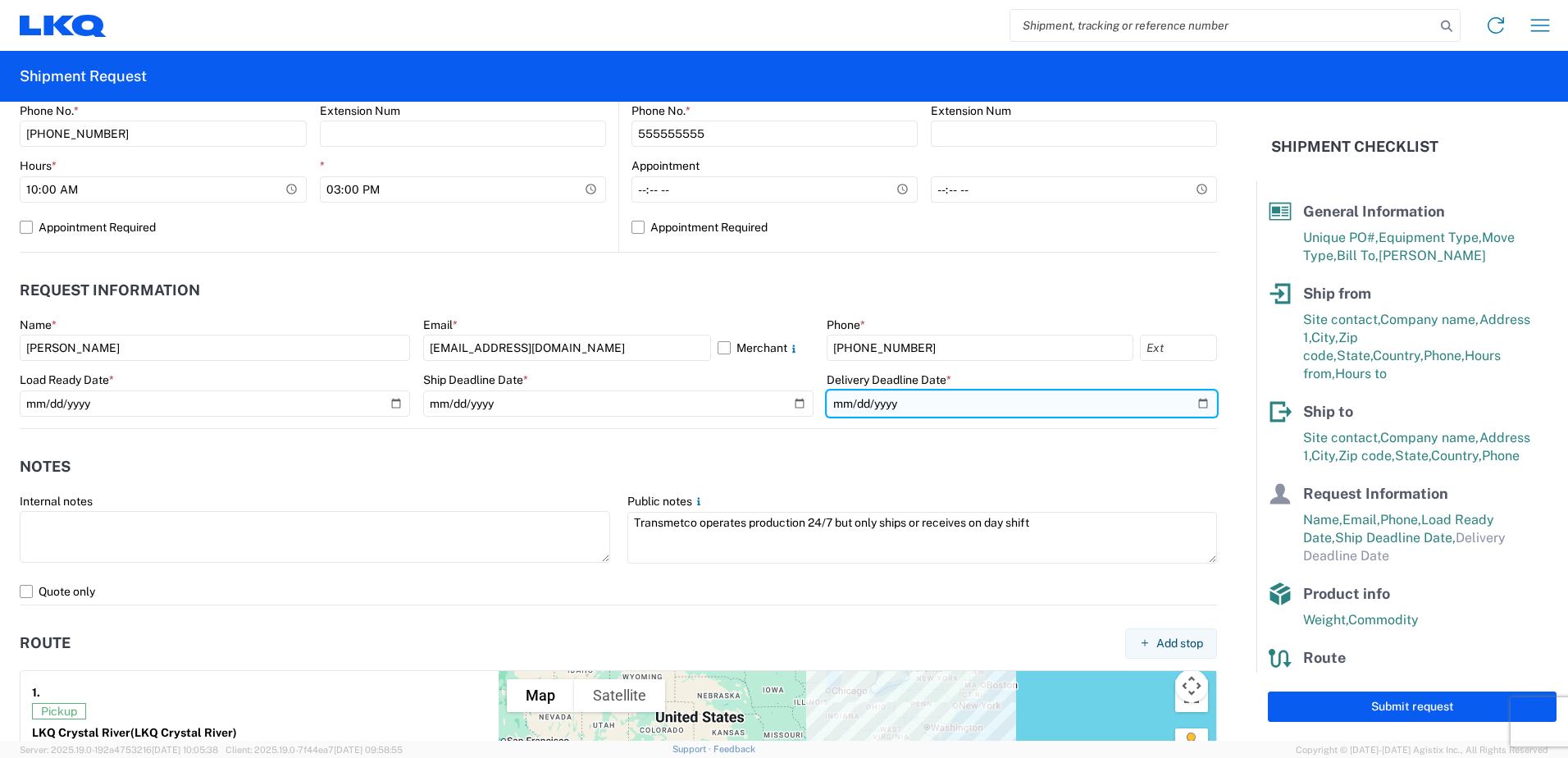
click at [1193, 402] on input "date" at bounding box center [1021, 403] width 391 height 26
type input "[DATE]"
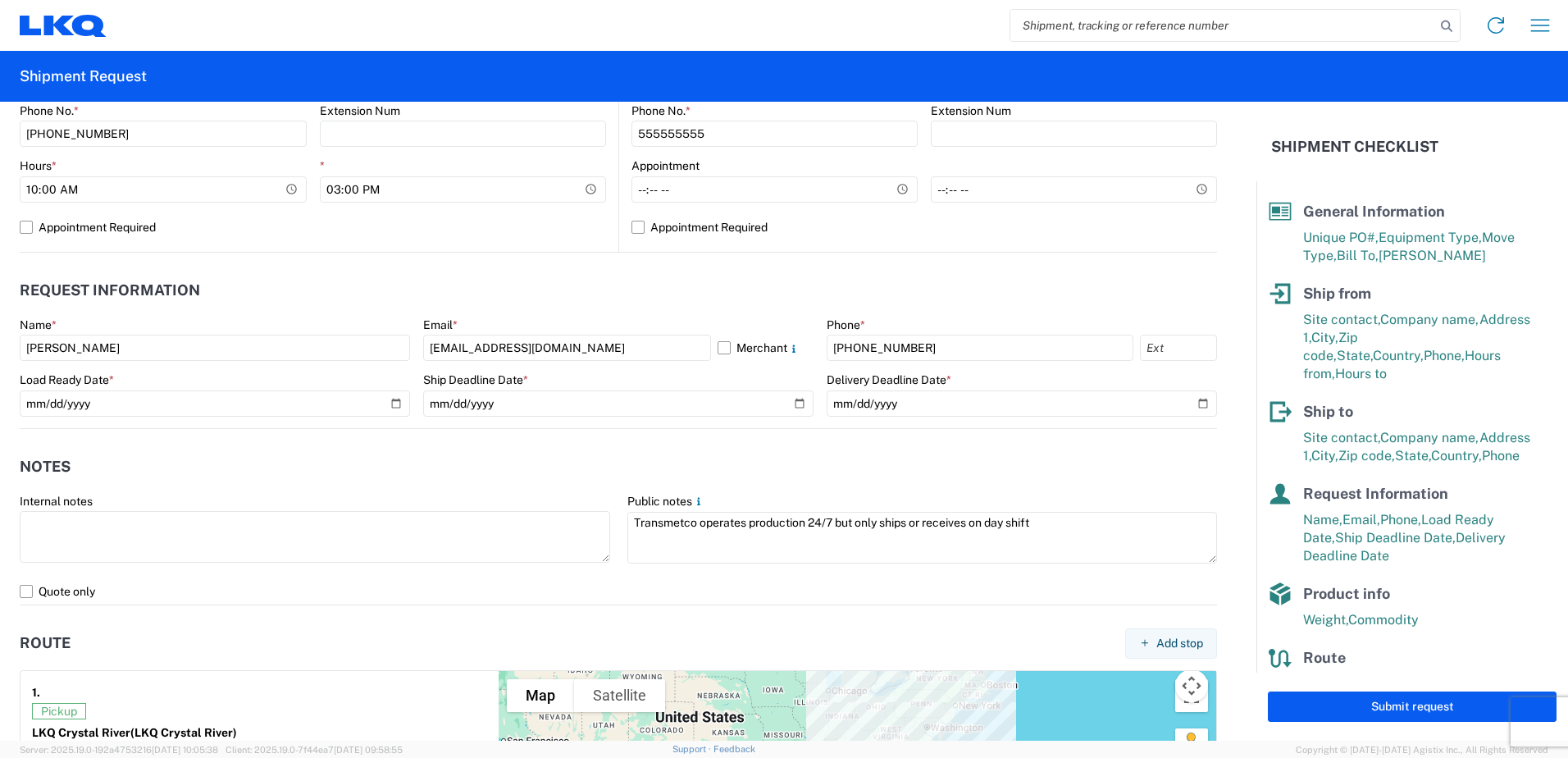
click at [364, 510] on div "Internal notes" at bounding box center [315, 530] width 591 height 73
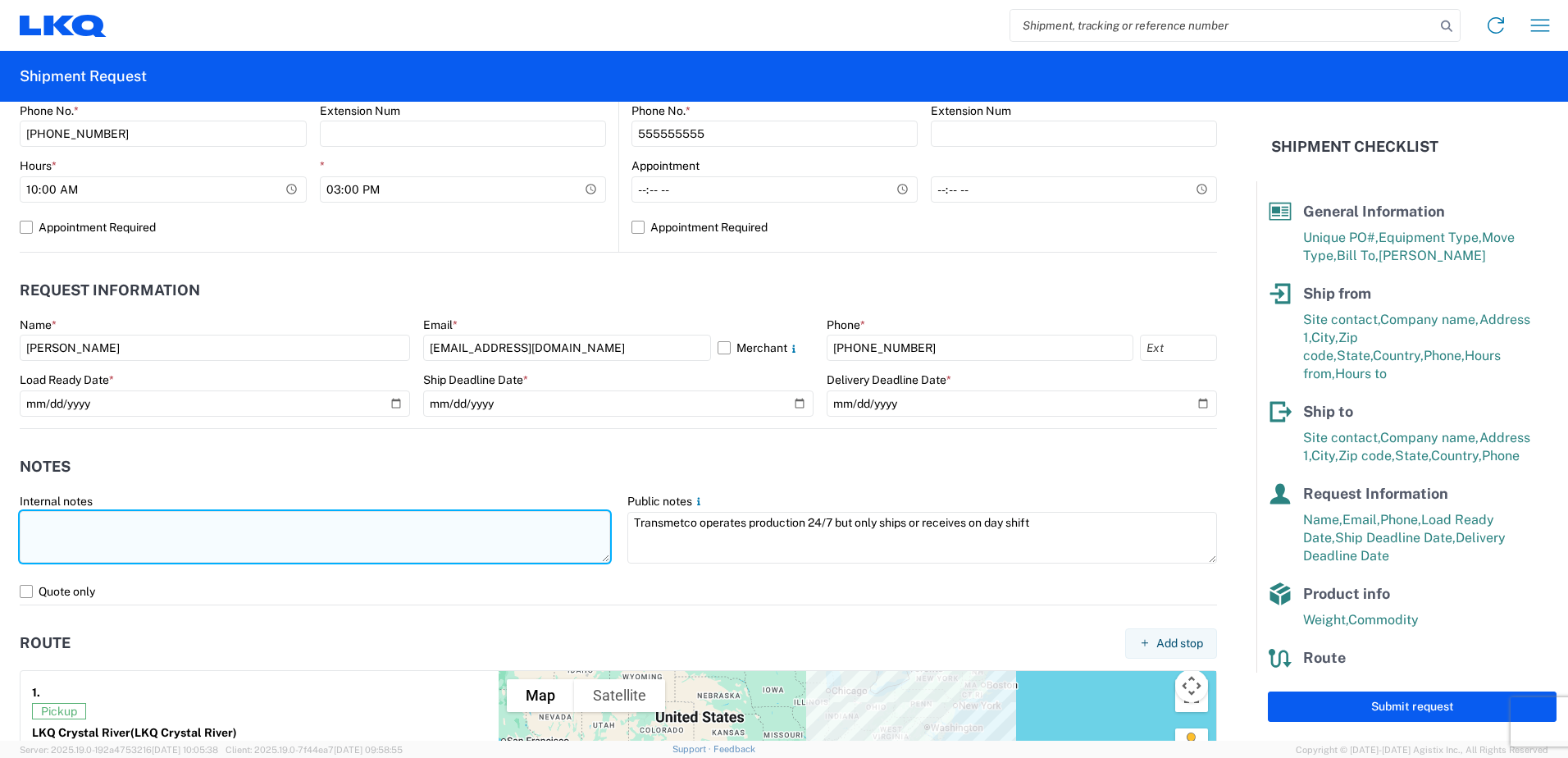
click at [343, 530] on textarea at bounding box center [315, 536] width 591 height 51
click at [277, 537] on textarea at bounding box center [315, 536] width 591 height 51
click at [224, 522] on textarea "Additional PO for 1125 T31518" at bounding box center [315, 536] width 591 height 51
paste textarea "WHEELS-PALLETIZED"
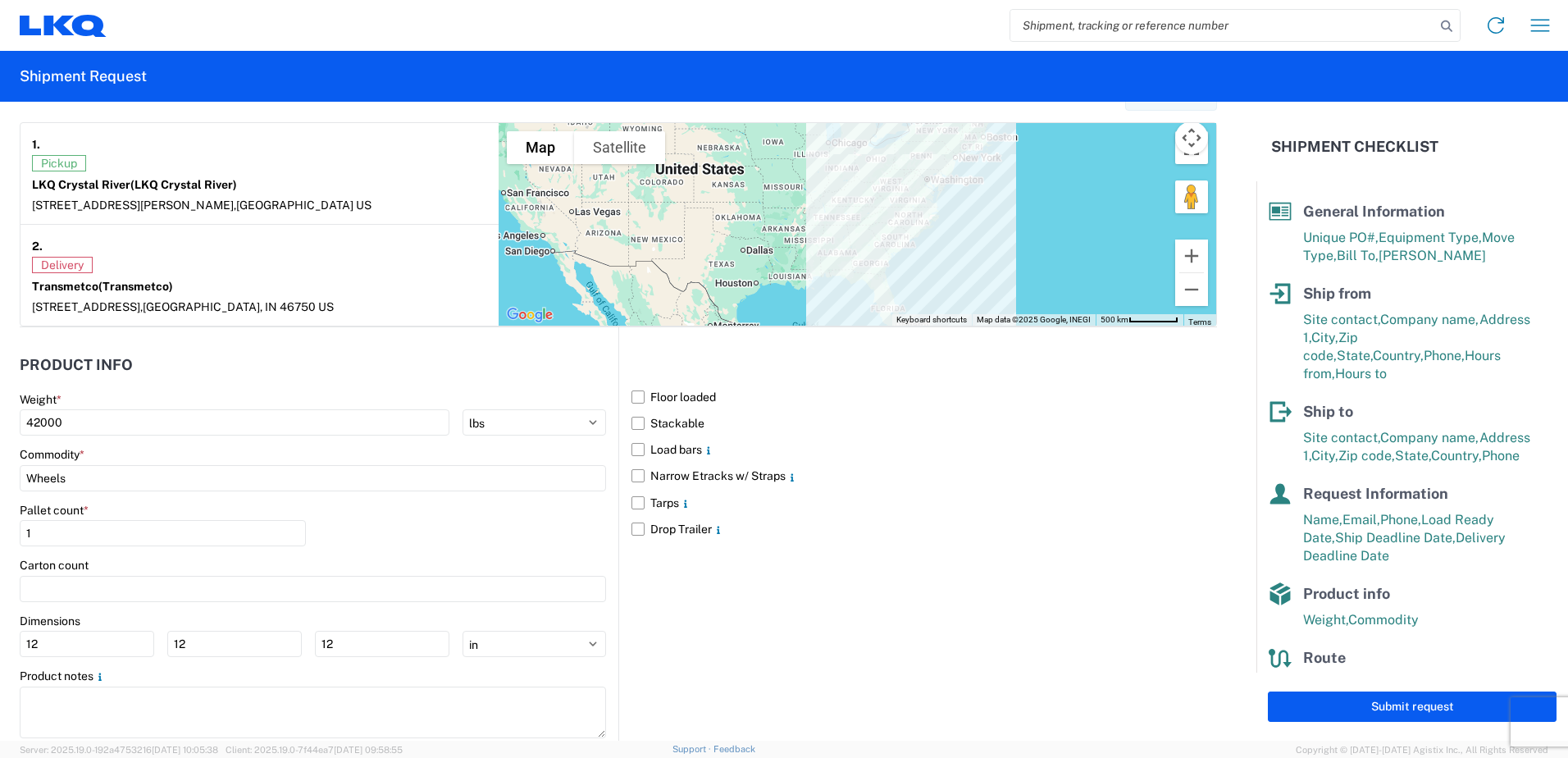
scroll to position [1313, 0]
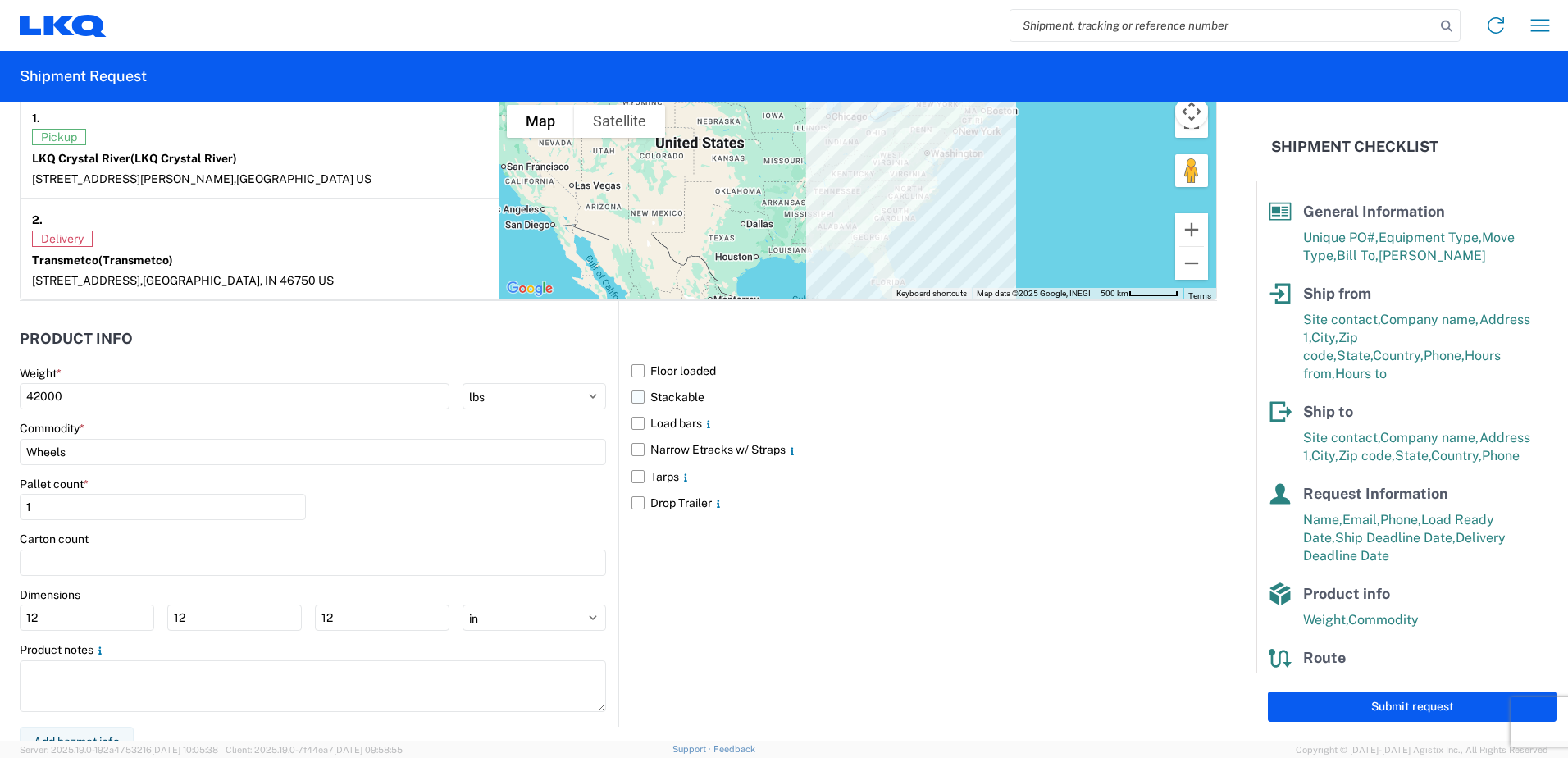
type textarea "Additional PO for 1125 T31518-- WHEELS-PALLETIZED"
click at [631, 395] on label "Stackable" at bounding box center [924, 397] width 586 height 26
click at [0, 0] on input "Stackable" at bounding box center [0, 0] width 0 height 0
click at [174, 502] on input "1" at bounding box center [162, 506] width 286 height 26
click at [173, 503] on input "1" at bounding box center [162, 506] width 286 height 26
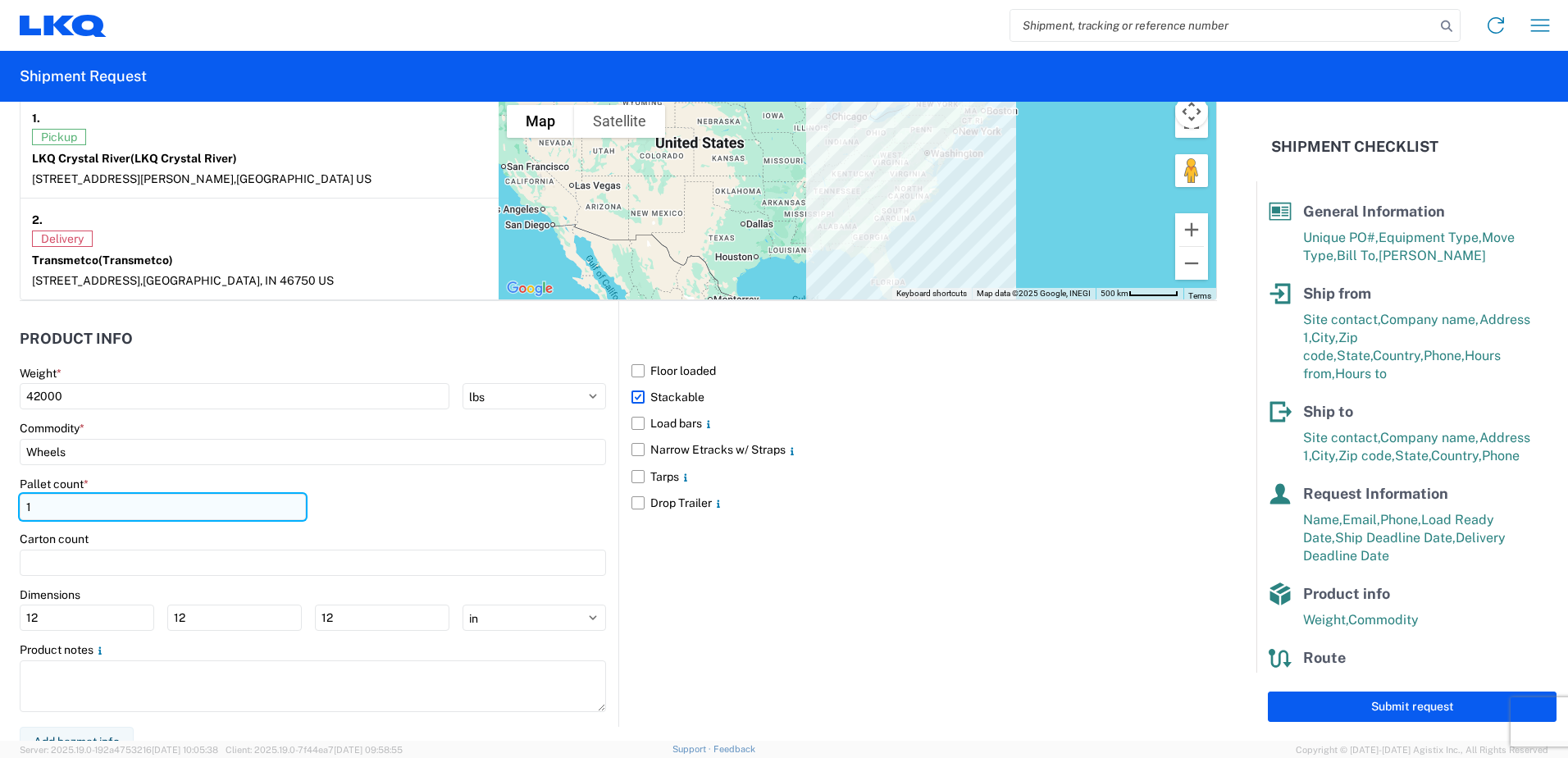
click at [171, 502] on input "1" at bounding box center [162, 506] width 286 height 26
drag, startPoint x: 130, startPoint y: 503, endPoint x: 1, endPoint y: 495, distance: 129.2
click at [2, 495] on form "General Information Template PO# T31516 Equipment Type * Select 53’ Dry Van Fla…" at bounding box center [628, 420] width 1257 height 639
type input "44"
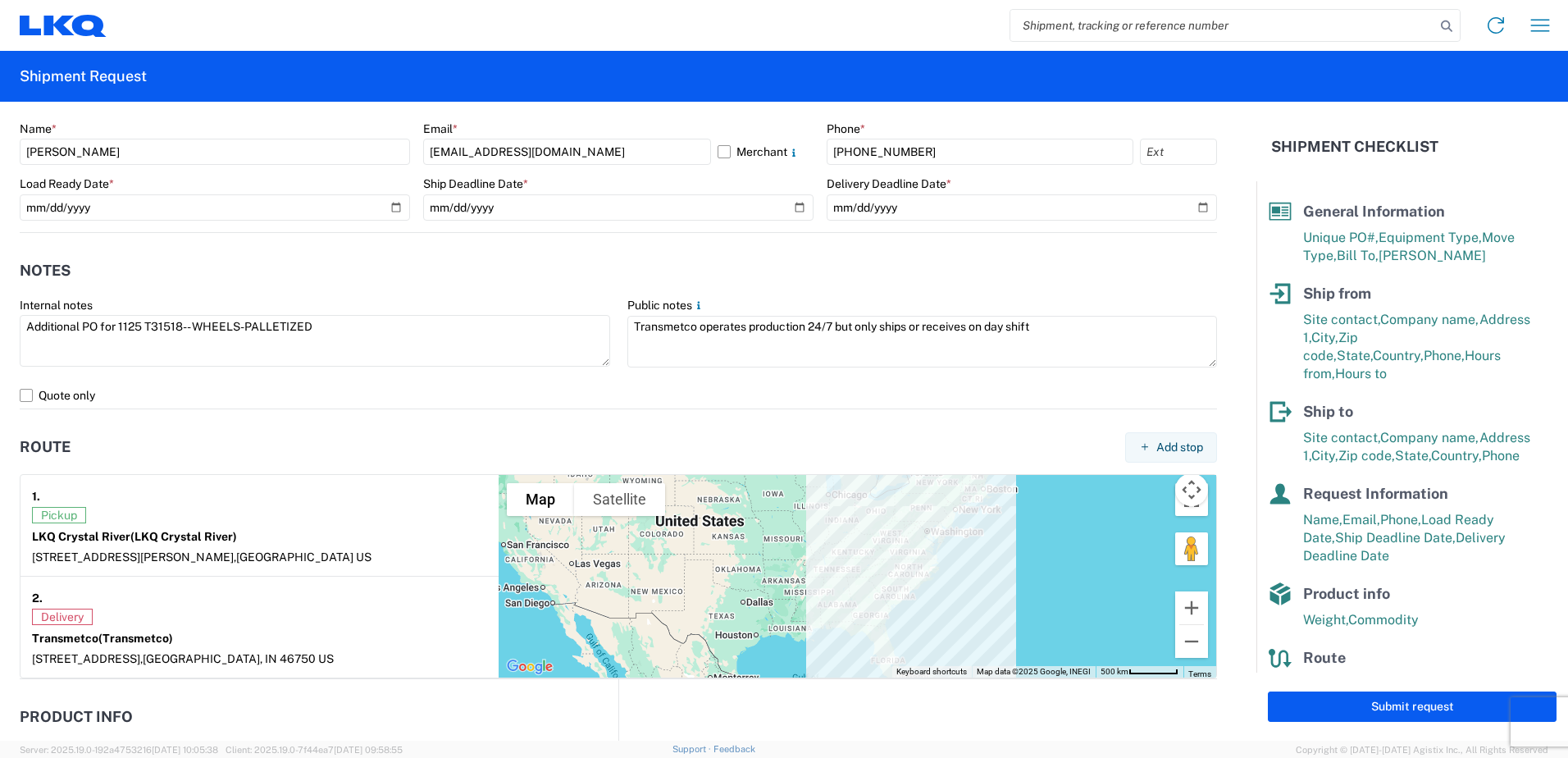
scroll to position [738, 0]
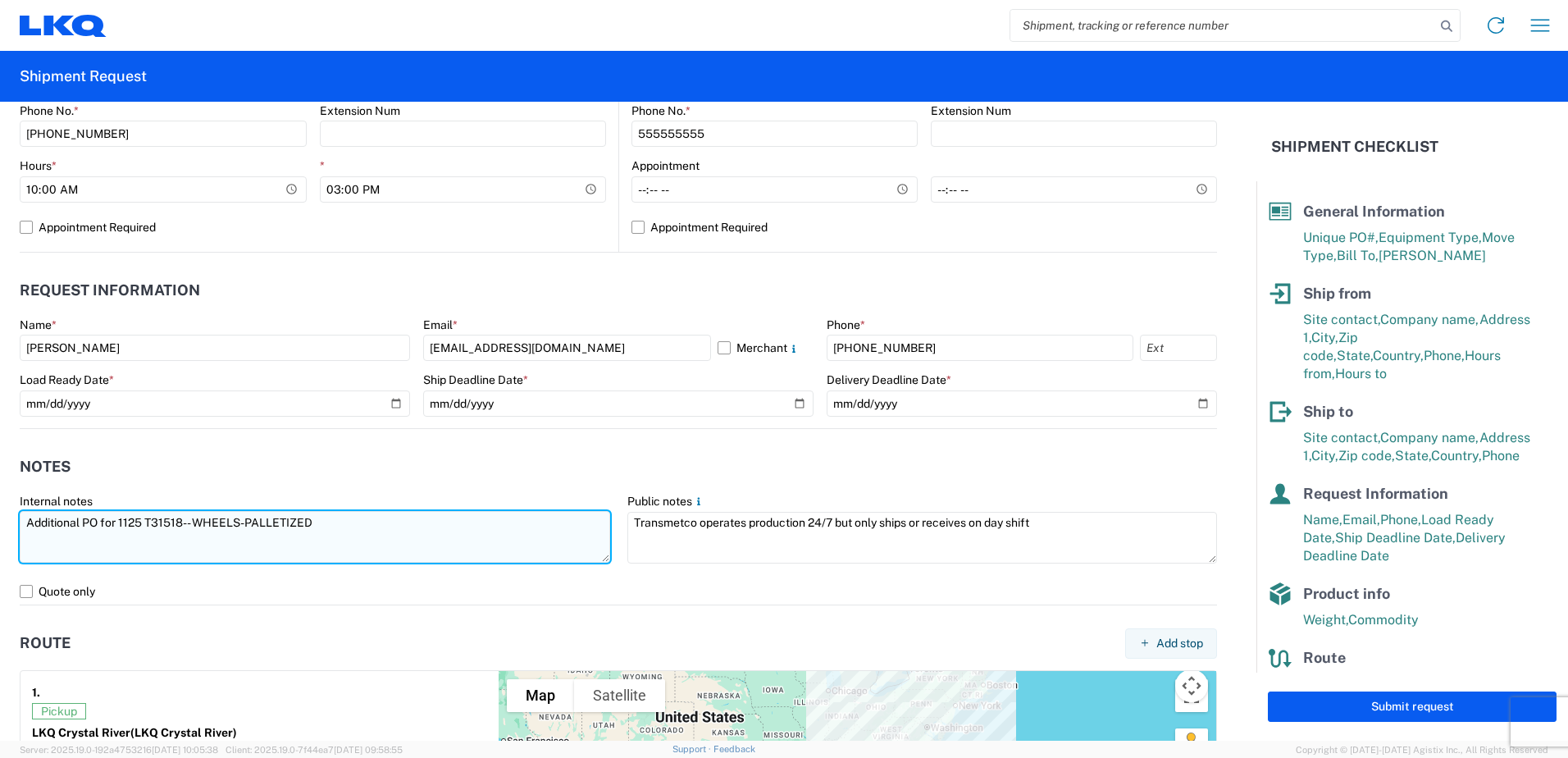
click at [143, 528] on textarea "Additional PO for 1125 T31518-- WHEELS-PALLETIZED" at bounding box center [315, 536] width 591 height 51
click at [143, 527] on textarea "Additional PO for 1125 T31518-- WHEELS-PALLETIZED" at bounding box center [315, 536] width 591 height 51
click at [143, 524] on textarea "Additional PO for 1125 T31518-- WHEELS-PALLETIZED" at bounding box center [315, 536] width 591 height 51
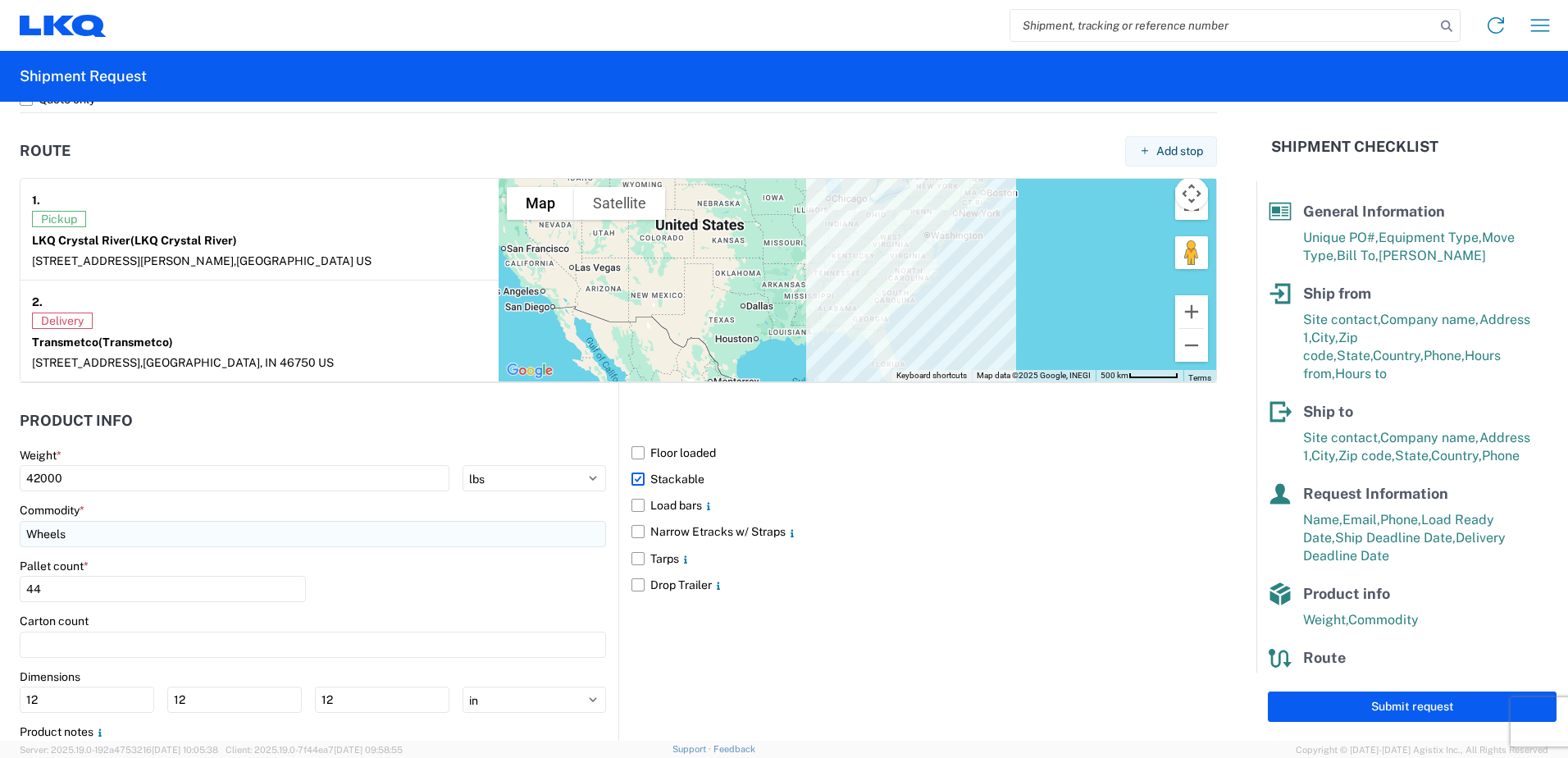
scroll to position [1329, 0]
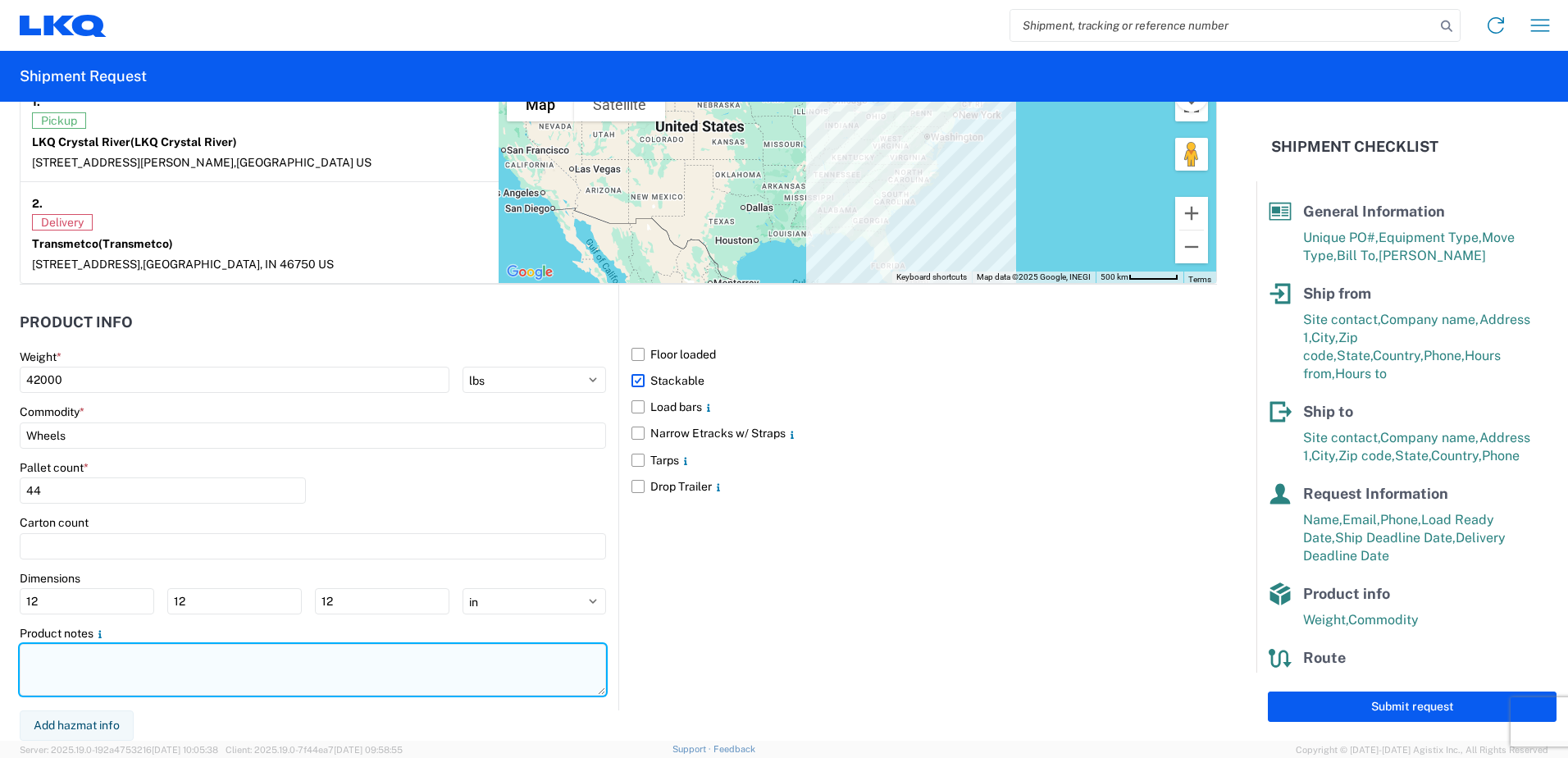
click at [117, 662] on textarea at bounding box center [312, 669] width 587 height 51
paste textarea "Additional PO for 1125 T31518-- WHEELS-PALLETIZED"
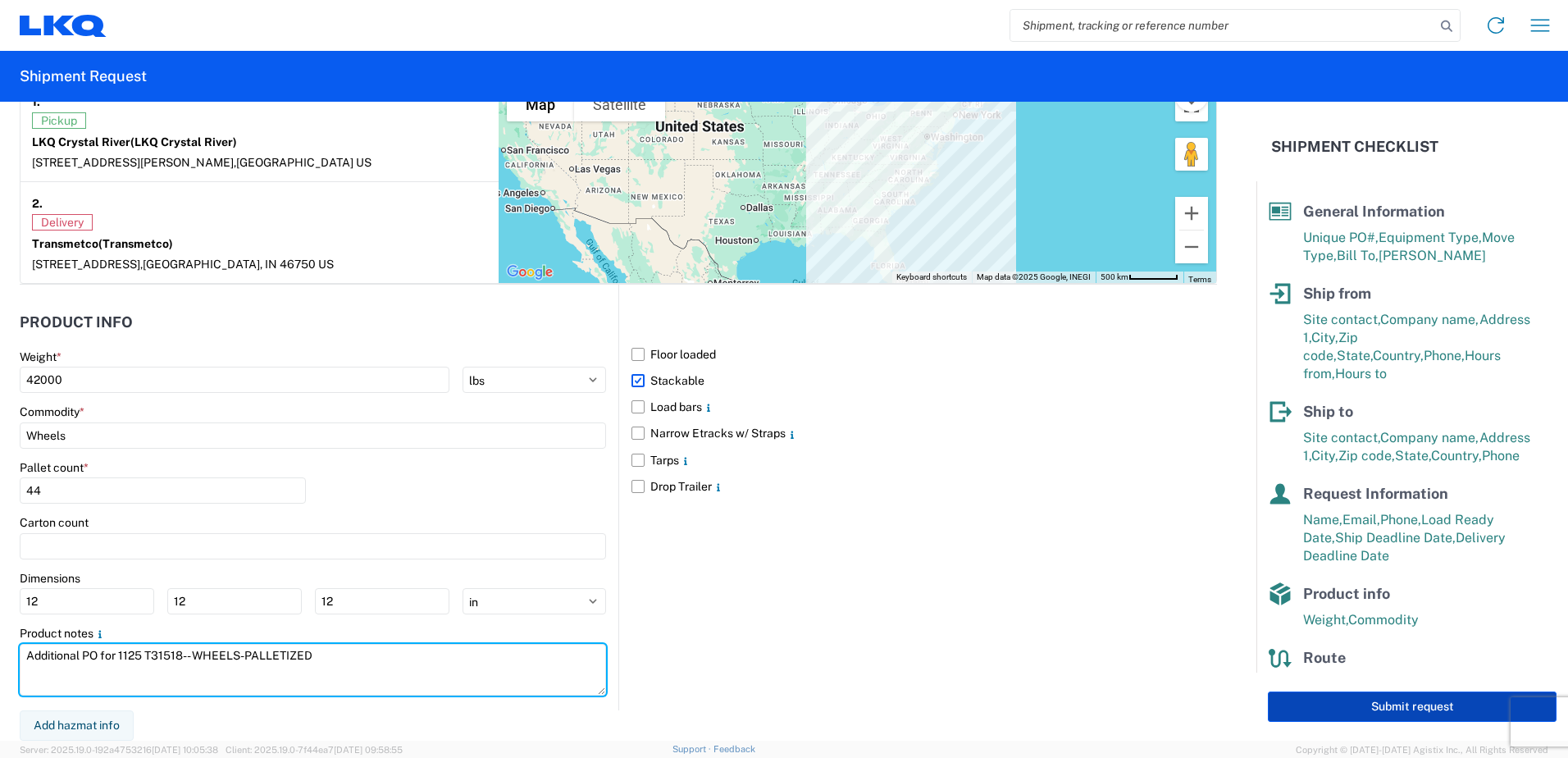
type textarea "Additional PO for 1125 T31518-- WHEELS-PALLETIZED"
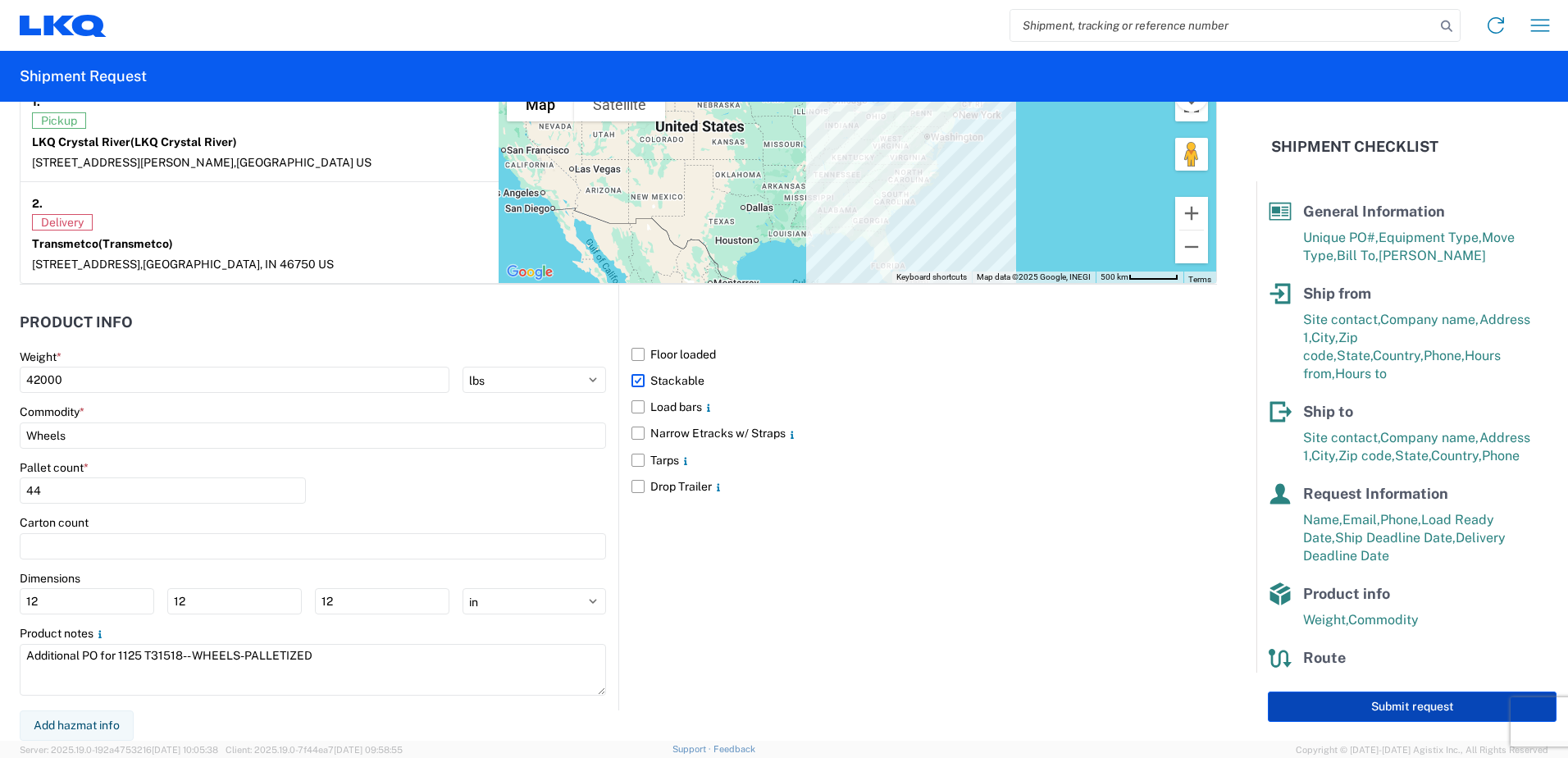
click at [1326, 707] on button "Submit request" at bounding box center [1412, 707] width 289 height 30
